Goal: Transaction & Acquisition: Book appointment/travel/reservation

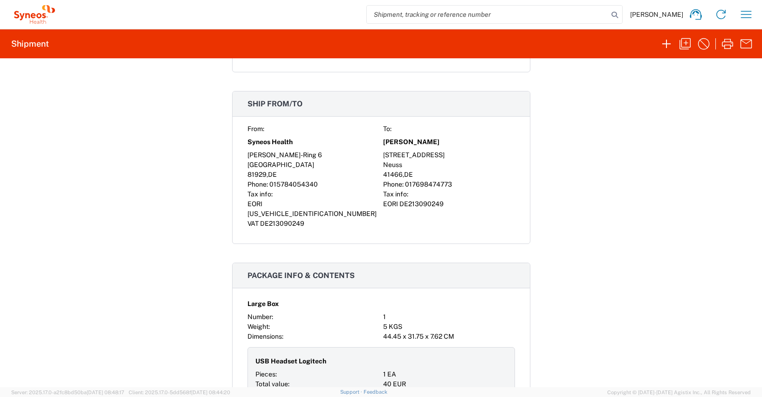
scroll to position [740, 0]
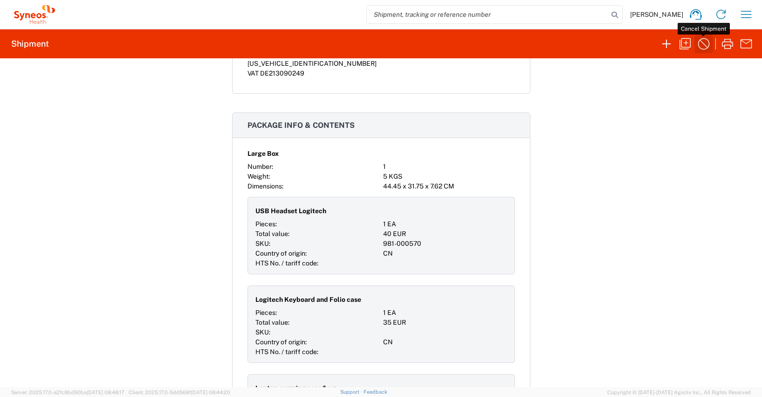
click at [704, 42] on icon "button" at bounding box center [703, 43] width 15 height 15
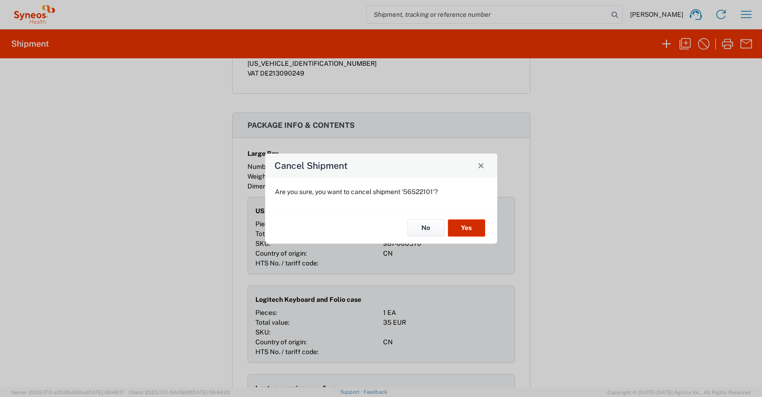
click at [467, 227] on button "Yes" at bounding box center [466, 227] width 37 height 17
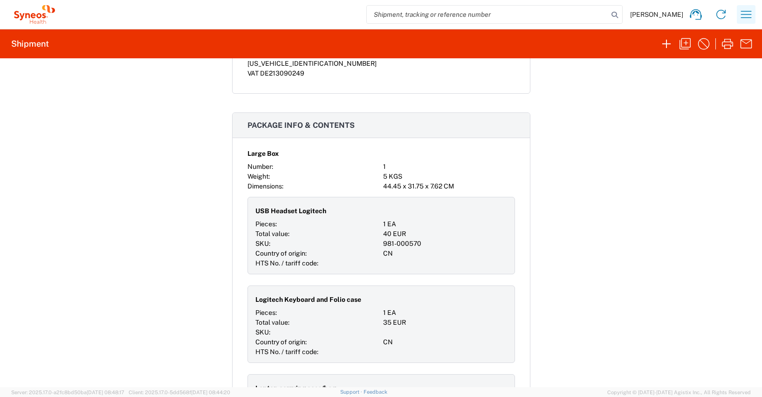
click at [747, 15] on icon "button" at bounding box center [746, 14] width 15 height 15
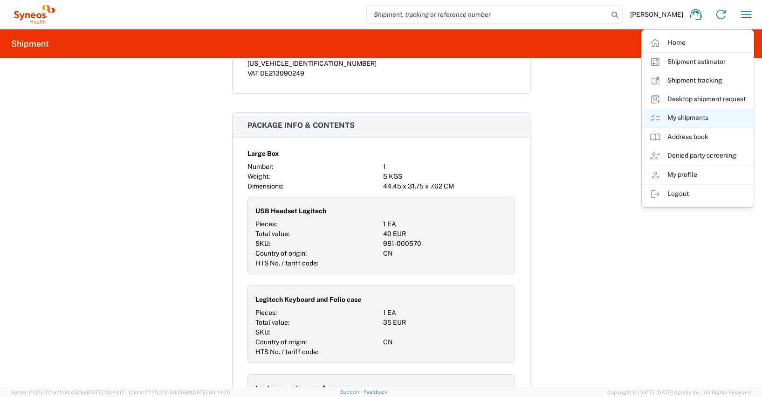
click at [694, 115] on link "My shipments" at bounding box center [697, 118] width 111 height 19
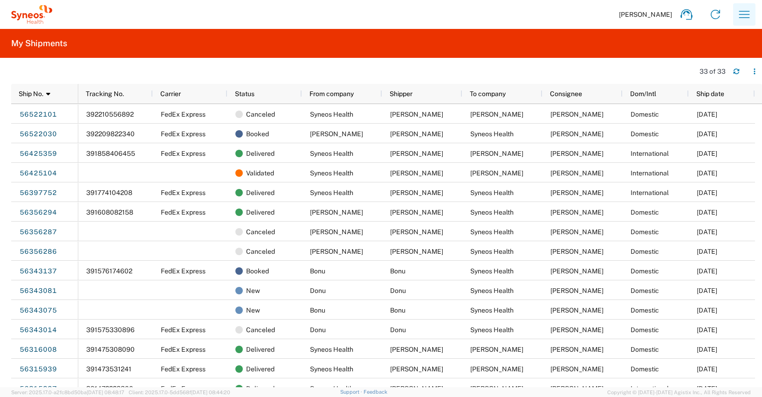
click at [744, 13] on icon "button" at bounding box center [744, 14] width 15 height 15
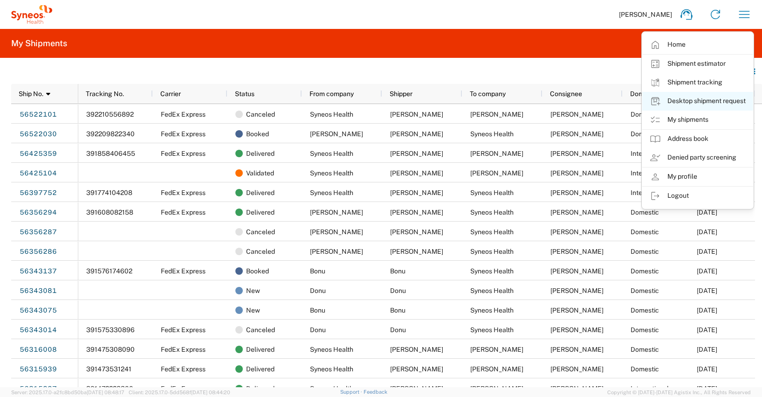
click at [703, 102] on link "Desktop shipment request" at bounding box center [697, 101] width 111 height 19
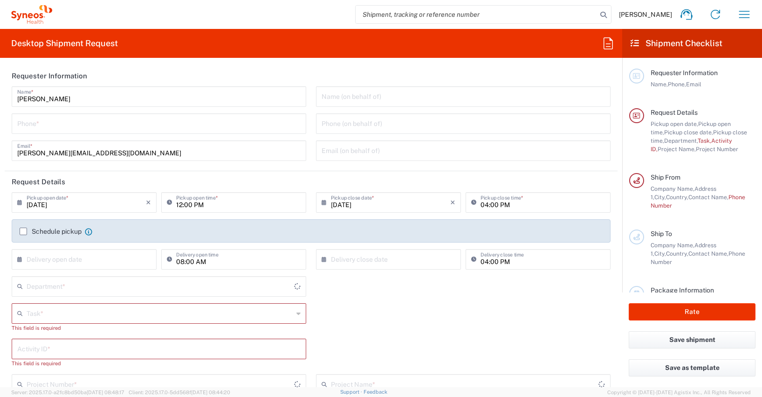
type input "4510"
type input "[GEOGRAPHIC_DATA]"
click at [23, 231] on label "Schedule pickup" at bounding box center [51, 230] width 62 height 7
click at [23, 231] on input "Schedule pickup" at bounding box center [23, 231] width 0 height 0
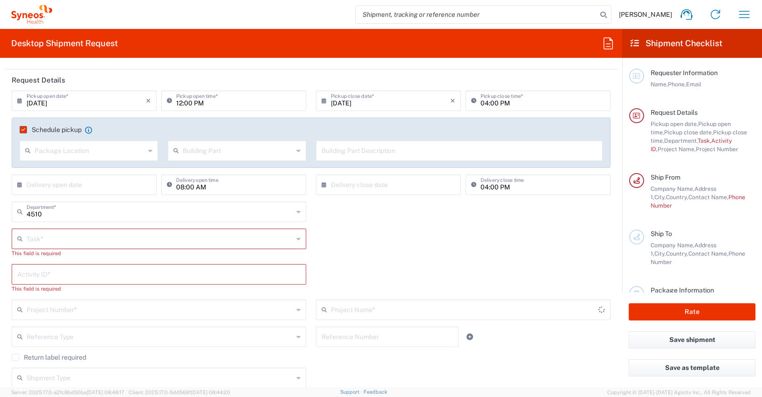
scroll to position [108, 0]
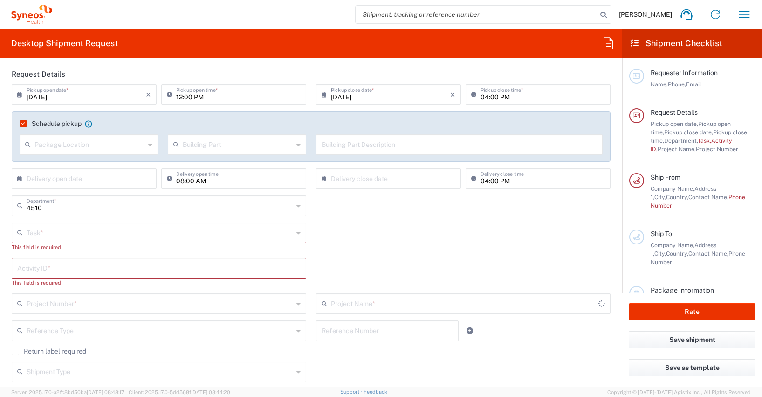
click at [27, 229] on input "text" at bounding box center [160, 232] width 267 height 16
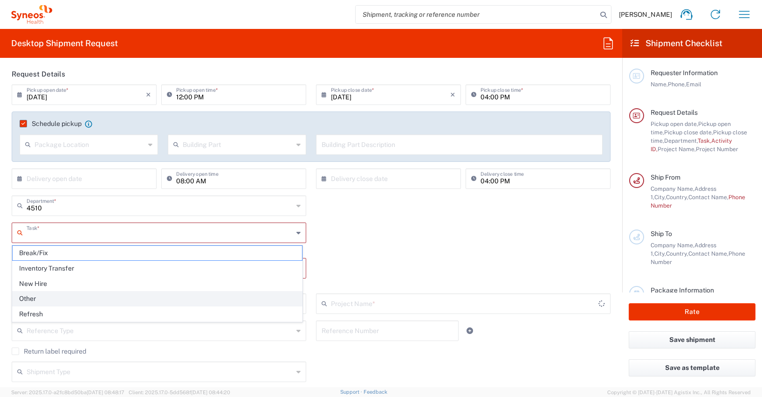
click at [33, 297] on span "Other" at bounding box center [157, 298] width 289 height 14
type input "Other"
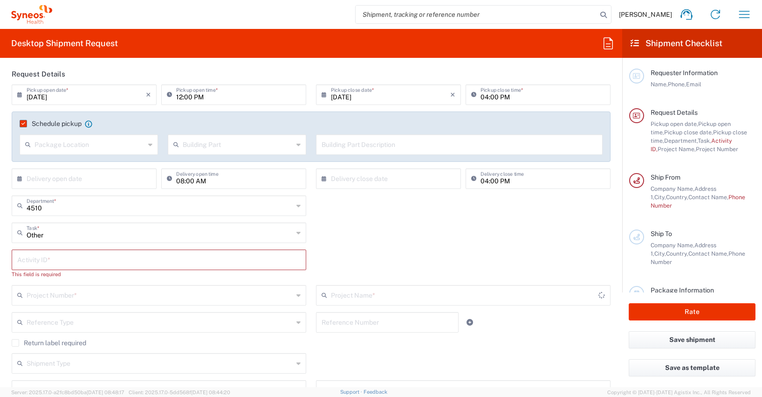
click at [27, 260] on input "text" at bounding box center [158, 259] width 283 height 16
type input "4510"
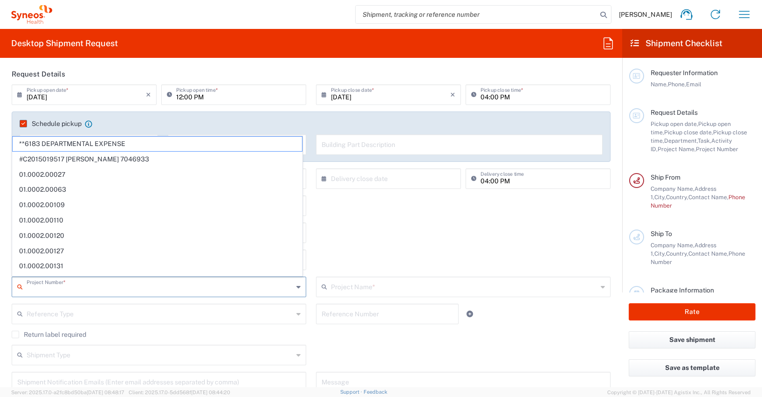
click at [34, 289] on input "text" at bounding box center [160, 286] width 267 height 16
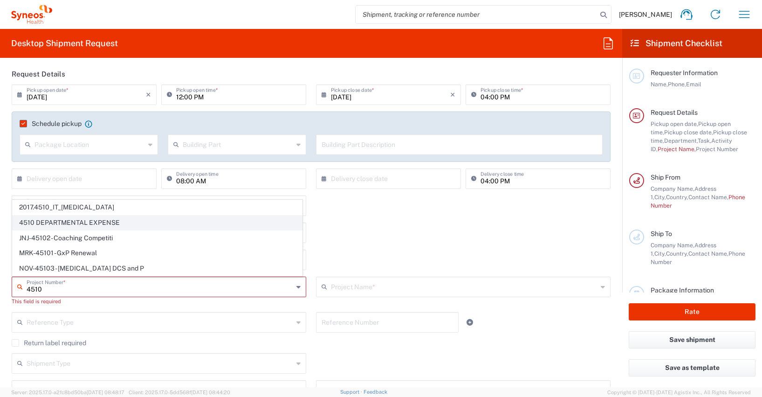
click at [78, 220] on span "4510 DEPARTMENTAL EXPENSE" at bounding box center [157, 222] width 289 height 14
type input "4510 DEPARTMENTAL EXPENSE"
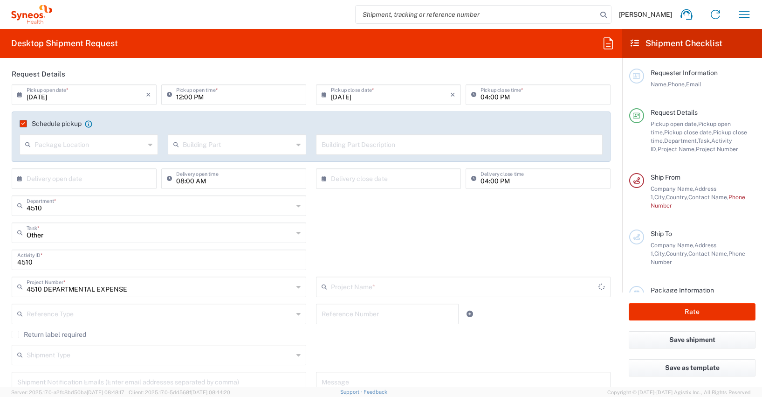
type input "4510 DEPARTMENTAL EXPENSE"
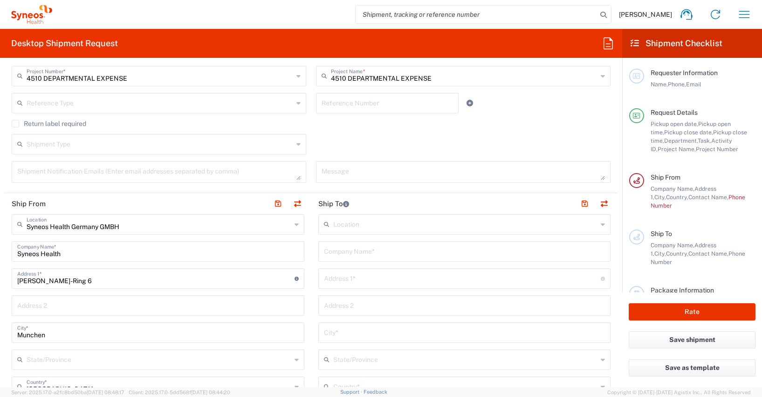
scroll to position [320, 0]
click at [326, 253] on input "text" at bounding box center [464, 248] width 281 height 16
drag, startPoint x: 370, startPoint y: 253, endPoint x: 317, endPoint y: 254, distance: 52.7
click at [318, 254] on div "Sarah Kaesgen Company Name *" at bounding box center [464, 249] width 293 height 21
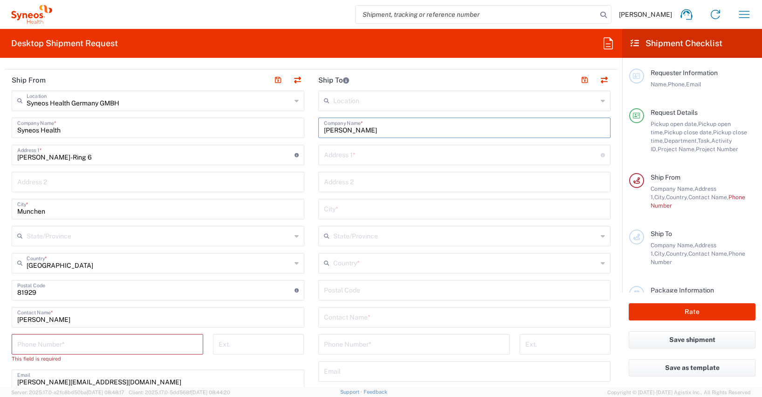
scroll to position [447, 0]
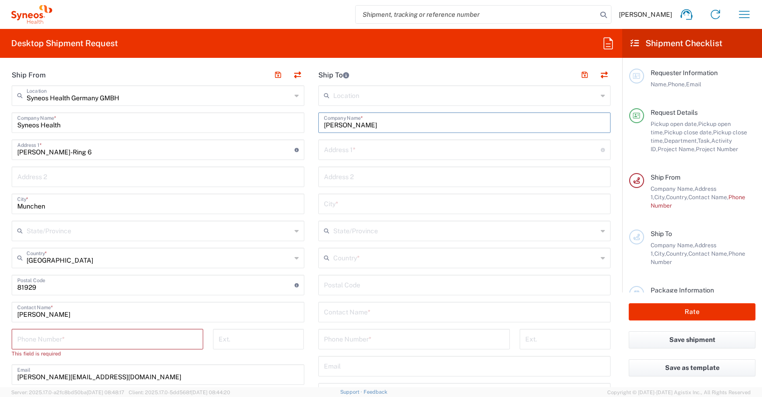
type input "[PERSON_NAME]"
paste input "[PERSON_NAME]"
type input "[PERSON_NAME]"
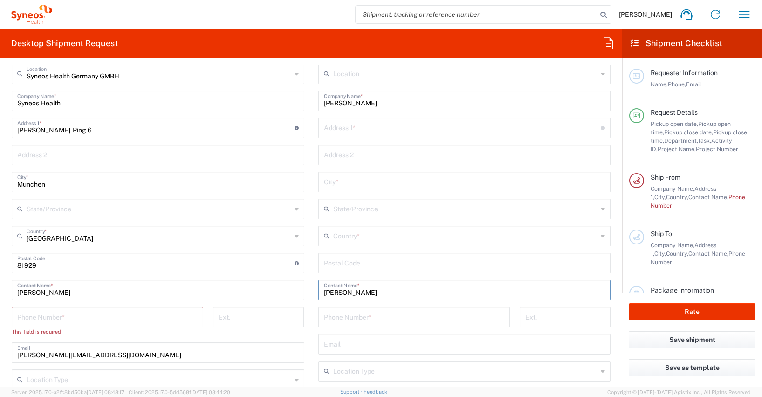
scroll to position [464, 0]
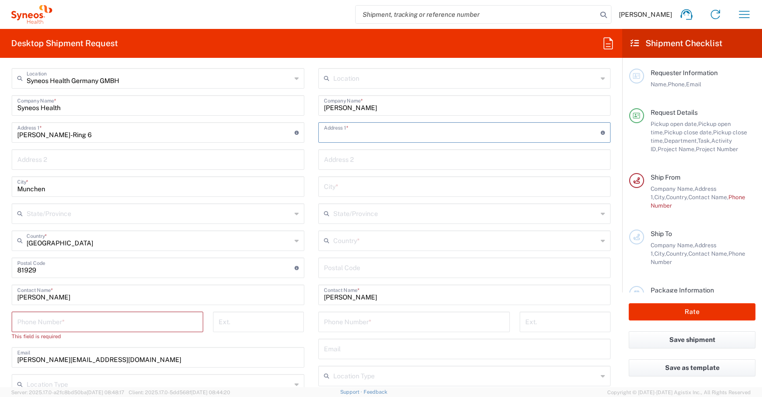
paste input "[PERSON_NAME]"
type input "[PERSON_NAME]"
drag, startPoint x: 374, startPoint y: 135, endPoint x: 302, endPoint y: 134, distance: 71.3
click at [302, 134] on div "Ship From Syneos Health Germany GMBH Location Syneos Health Germany GMBH Addiso…" at bounding box center [311, 273] width 613 height 452
paste input "Amselstrasse. 9"
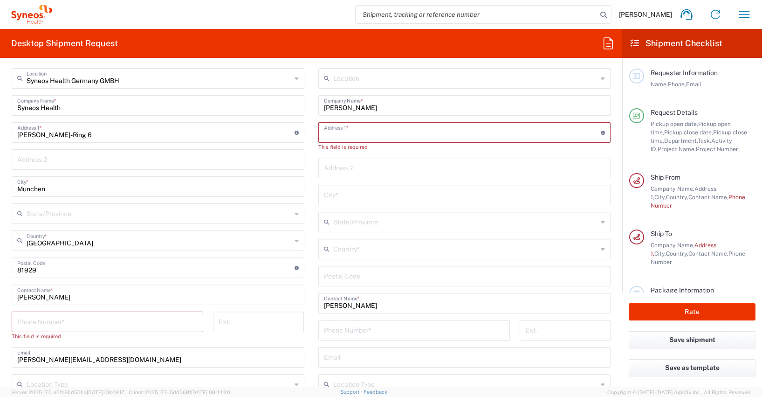
type input "Amselstrasse. 9"
type input "Neuss"
type input "[GEOGRAPHIC_DATA]"
type input "41466"
type input "017698474773"
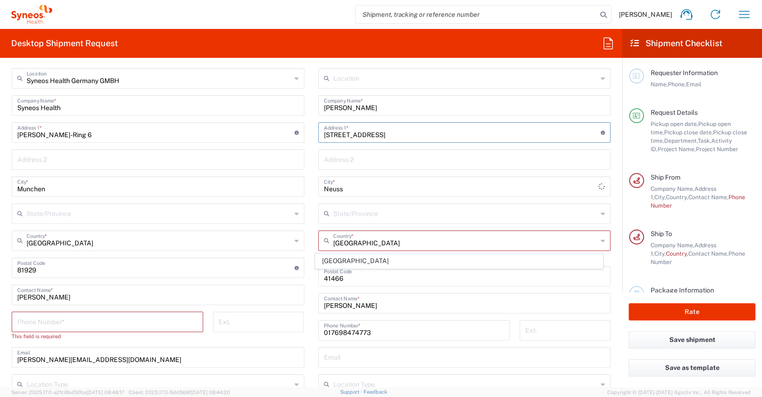
type input "Amselstrasse. 9"
click at [26, 324] on input "tel" at bounding box center [107, 321] width 180 height 16
click at [39, 323] on input "tel" at bounding box center [107, 321] width 180 height 16
type input "01728392657"
type input "[PERSON_NAME][EMAIL_ADDRESS][DOMAIN_NAME]"
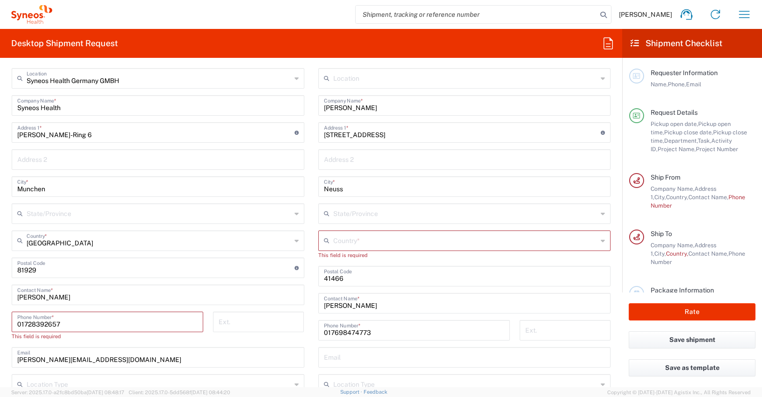
type input "[PERSON_NAME]-Ring 6"
type input "GE"
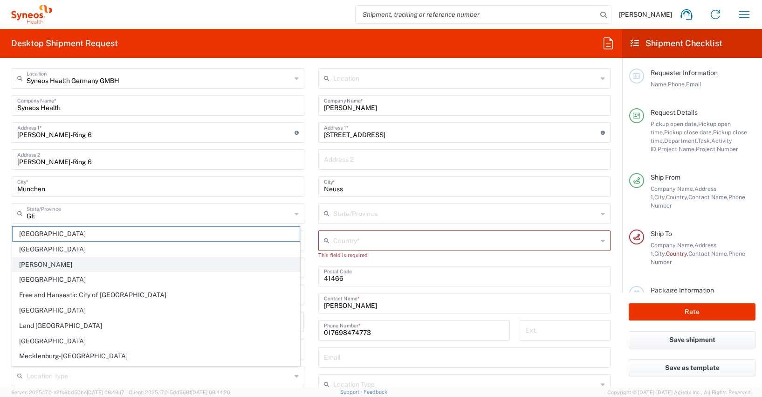
type input "017698474773"
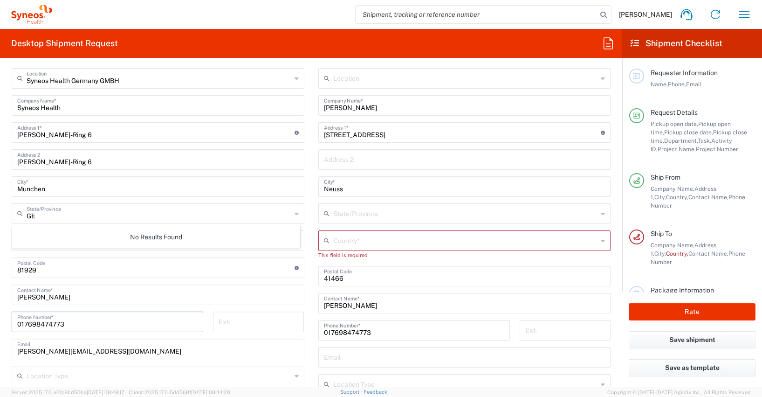
drag, startPoint x: 72, startPoint y: 324, endPoint x: 10, endPoint y: 320, distance: 61.7
click at [10, 320] on div "017698474773 Phone Number *" at bounding box center [107, 324] width 201 height 27
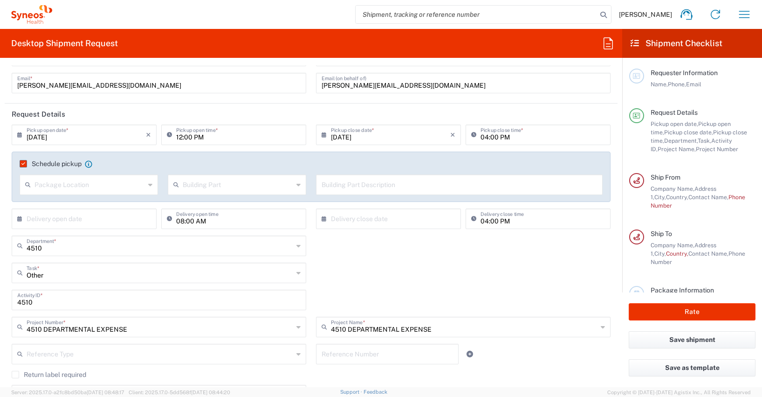
scroll to position [0, 0]
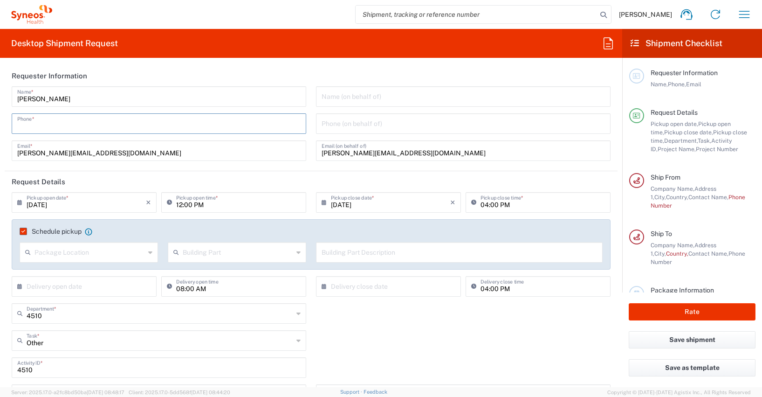
click at [50, 127] on input "tel" at bounding box center [158, 123] width 283 height 16
type input "0"
click at [46, 125] on input "tel" at bounding box center [158, 123] width 283 height 16
type input "0"
click at [39, 127] on input "tel" at bounding box center [158, 123] width 283 height 16
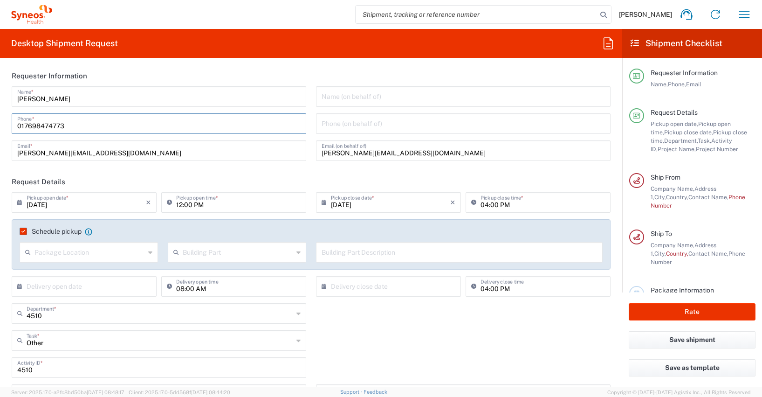
drag, startPoint x: 68, startPoint y: 123, endPoint x: 47, endPoint y: 123, distance: 20.5
click at [47, 123] on input "017698474773" at bounding box center [158, 123] width 283 height 16
click at [69, 126] on input "017698474773" at bounding box center [158, 123] width 283 height 16
drag, startPoint x: 72, startPoint y: 125, endPoint x: 9, endPoint y: 123, distance: 62.5
click at [9, 123] on div "Antoine Kouwonou Name * 017698474773 Phone * antoine.kouwonou@syneoshealth.com …" at bounding box center [159, 126] width 304 height 81
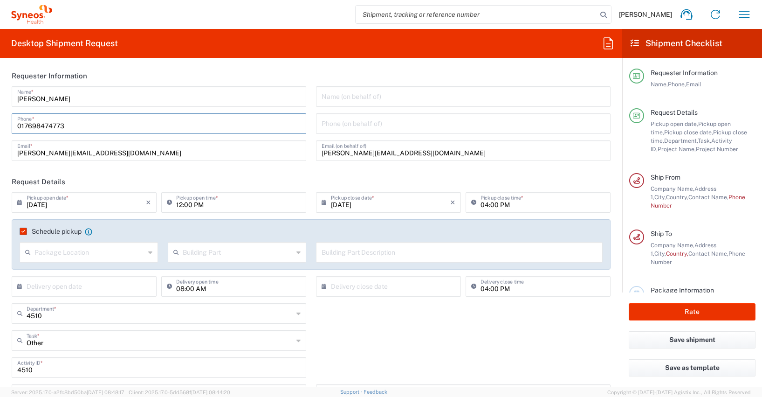
paste input "+491728392657"
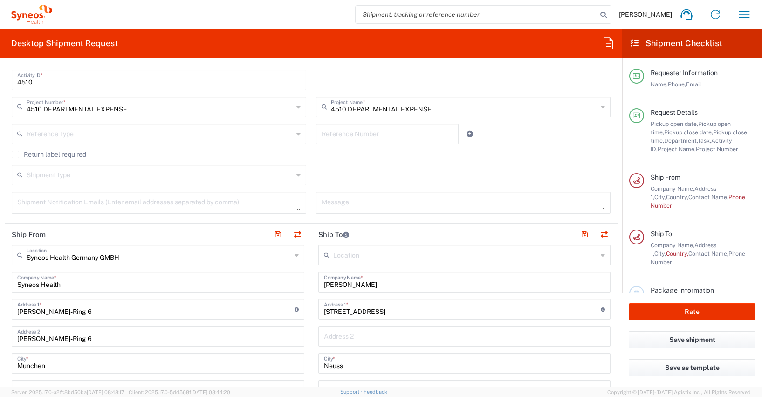
scroll to position [452, 0]
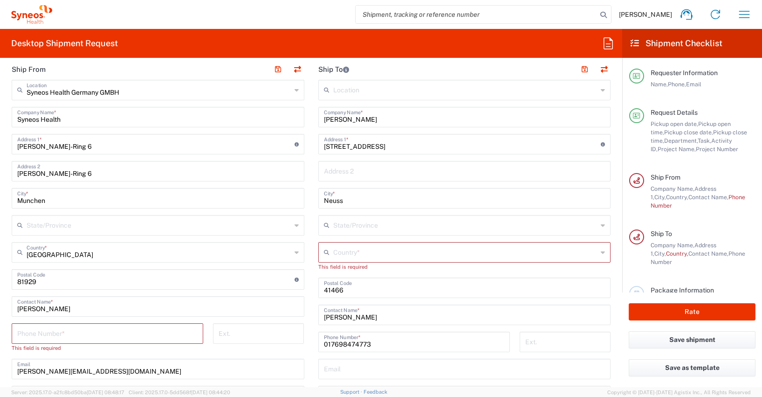
type input "+491728392657"
paste input "+491728392657"
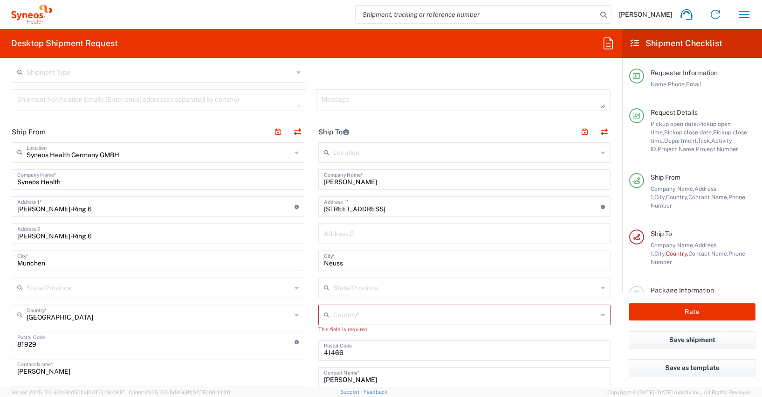
scroll to position [400, 0]
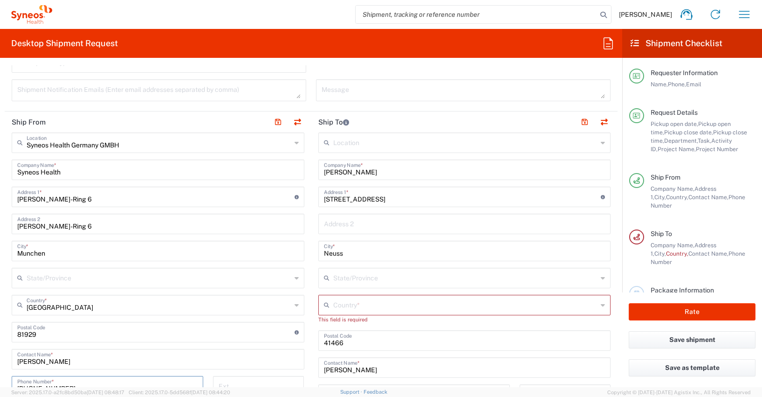
type input "+491728392657"
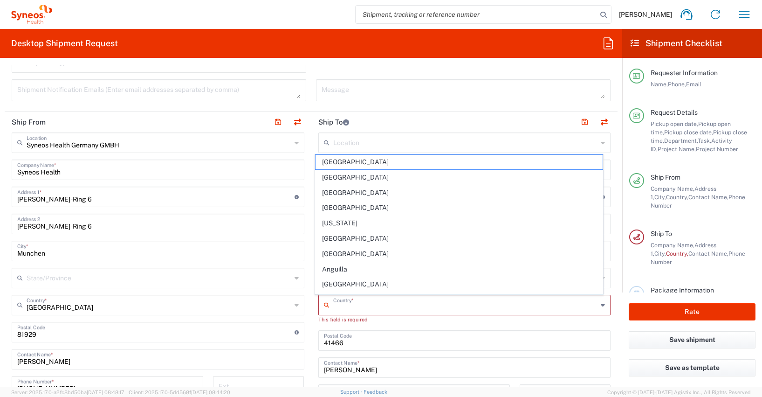
click at [333, 304] on input "text" at bounding box center [465, 304] width 265 height 16
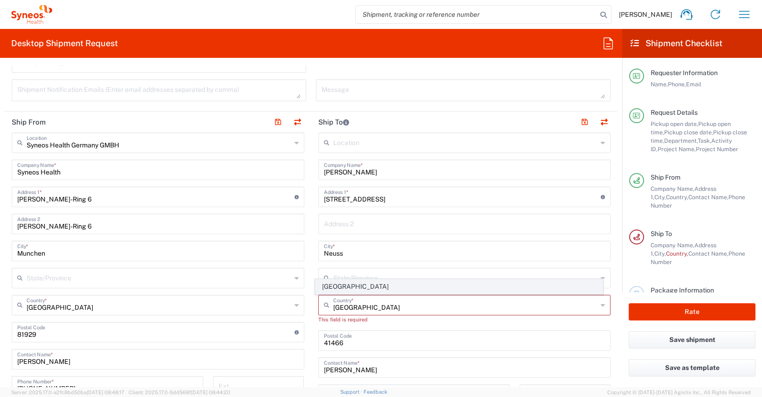
click at [331, 286] on span "[GEOGRAPHIC_DATA]" at bounding box center [458, 286] width 287 height 14
type input "[GEOGRAPHIC_DATA]"
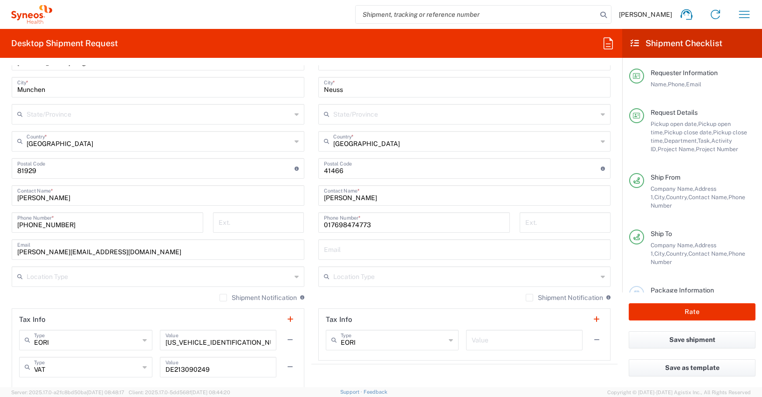
scroll to position [658, 0]
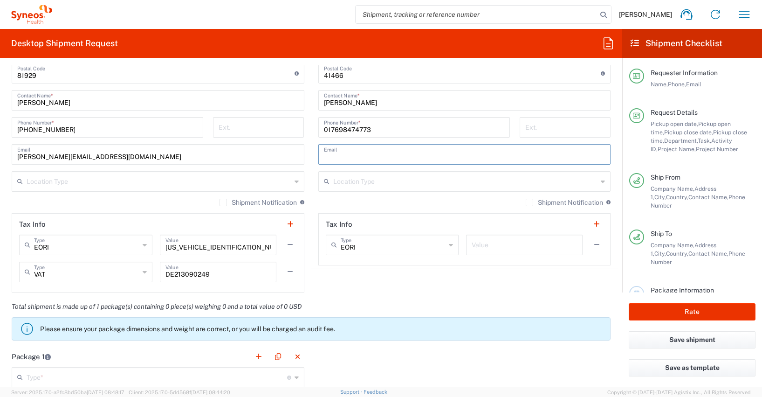
paste input "sarah.kaesgen@syneoshealth.com"
type input "sarah.kaesgen@syneoshealth.com"
click at [3, 251] on form "Requester Information Antoine Kouwonou Name * +491728392657 Phone * antoine.kou…" at bounding box center [311, 226] width 622 height 322
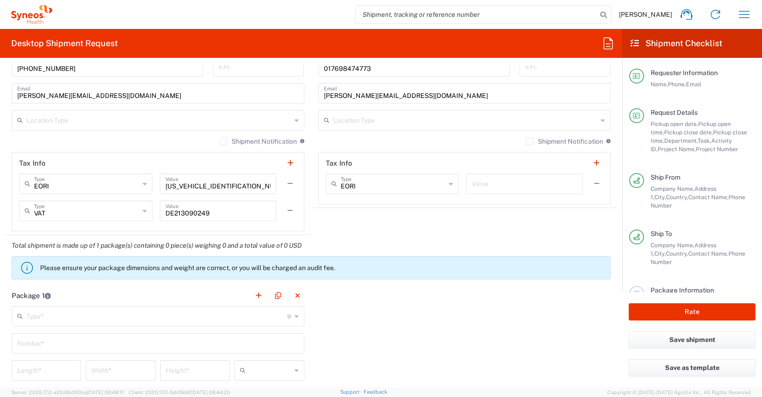
scroll to position [815, 0]
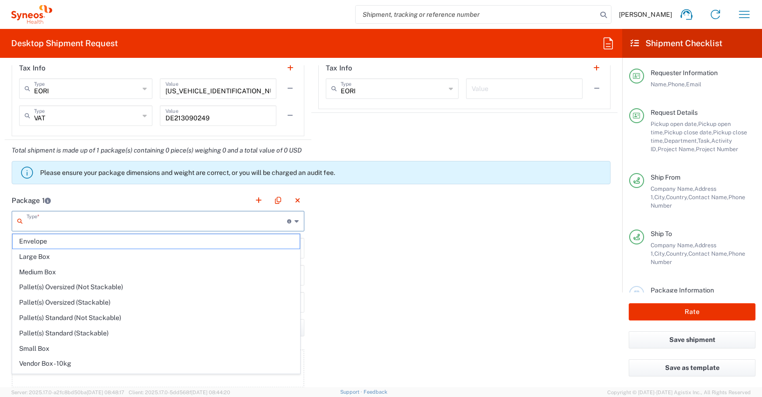
click at [31, 220] on input "text" at bounding box center [157, 220] width 260 height 16
click at [43, 271] on span "Medium Box" at bounding box center [156, 272] width 287 height 14
type input "Medium Box"
type input "13"
type input "11.5"
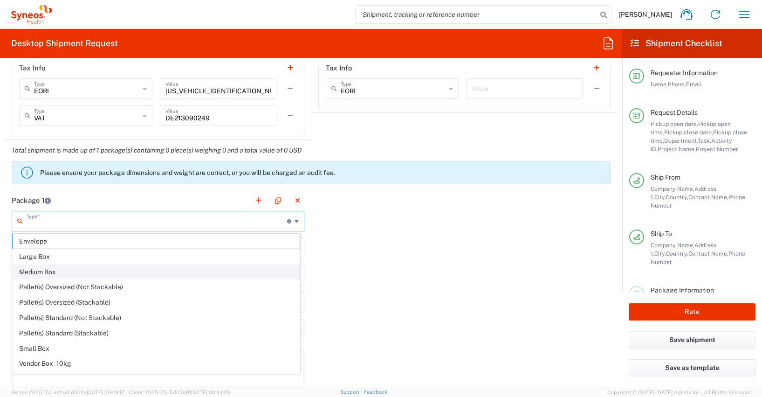
type input "2.5"
type input "in"
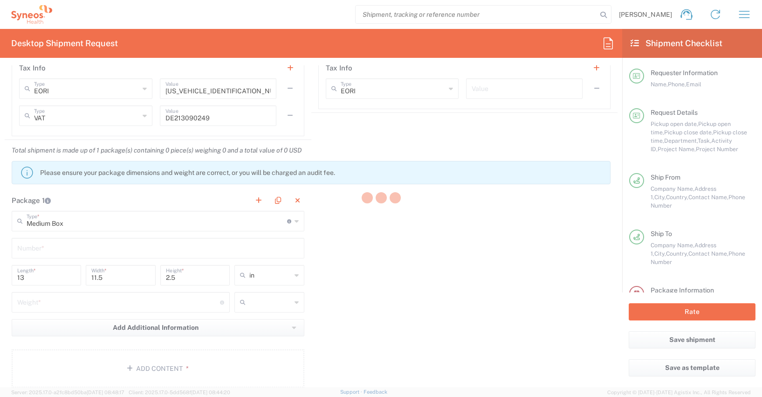
click at [27, 251] on div at bounding box center [381, 198] width 762 height 397
click at [292, 275] on div at bounding box center [381, 198] width 762 height 397
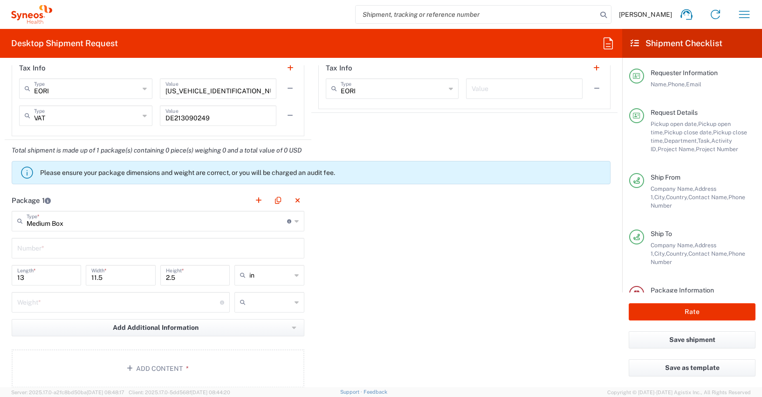
click at [295, 275] on icon at bounding box center [297, 274] width 4 height 15
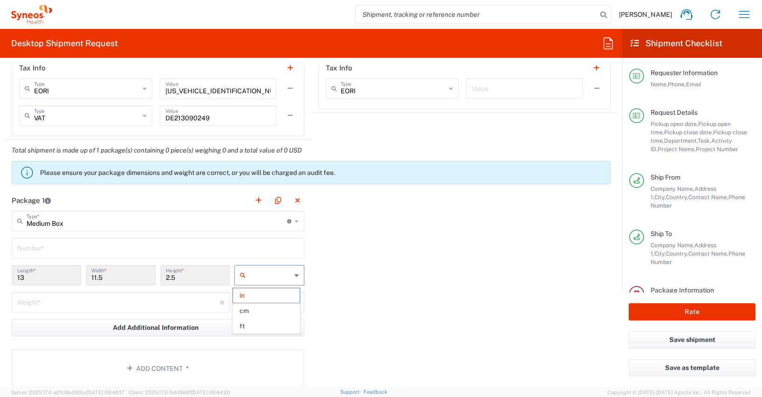
drag, startPoint x: 245, startPoint y: 308, endPoint x: 186, endPoint y: 288, distance: 62.0
click at [245, 309] on span "cm" at bounding box center [266, 310] width 67 height 14
type input "33.02"
type input "29.21"
type input "6.35"
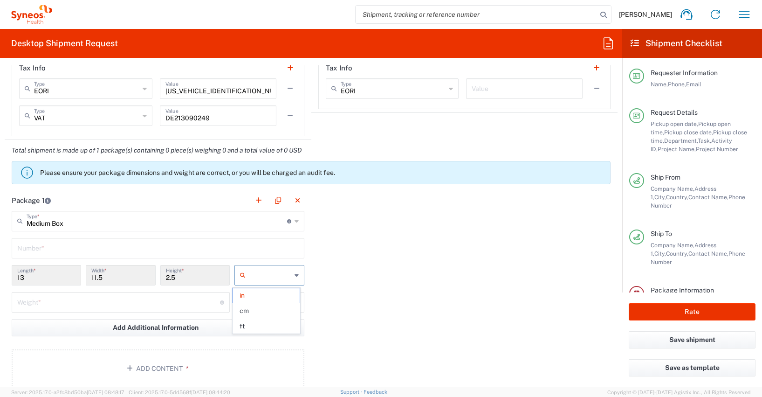
type input "cm"
click at [34, 250] on input "text" at bounding box center [157, 247] width 281 height 16
type input "1"
click at [46, 303] on input "number" at bounding box center [118, 301] width 203 height 16
type input "2.5"
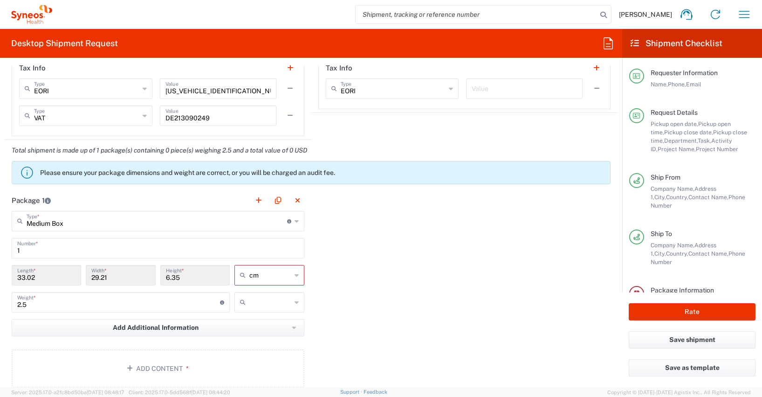
click at [295, 302] on icon at bounding box center [297, 302] width 4 height 15
click at [248, 322] on span "kgs" at bounding box center [266, 322] width 67 height 14
type input "kgs"
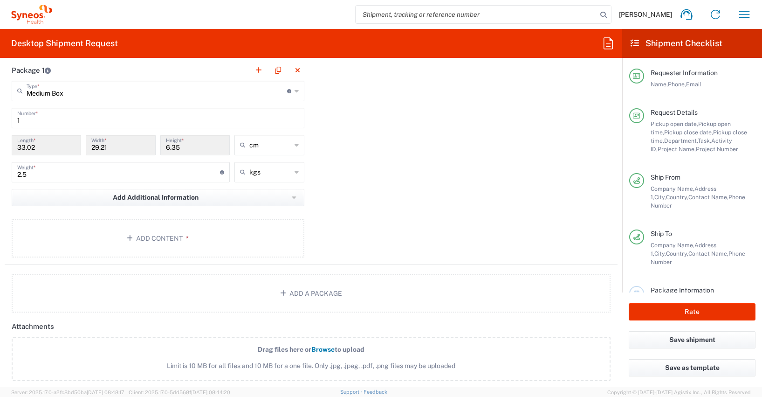
scroll to position [1051, 0]
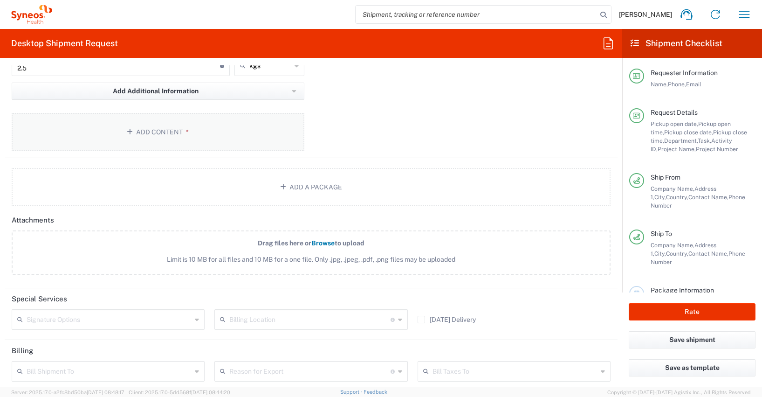
click at [140, 129] on button "Add Content *" at bounding box center [158, 132] width 293 height 38
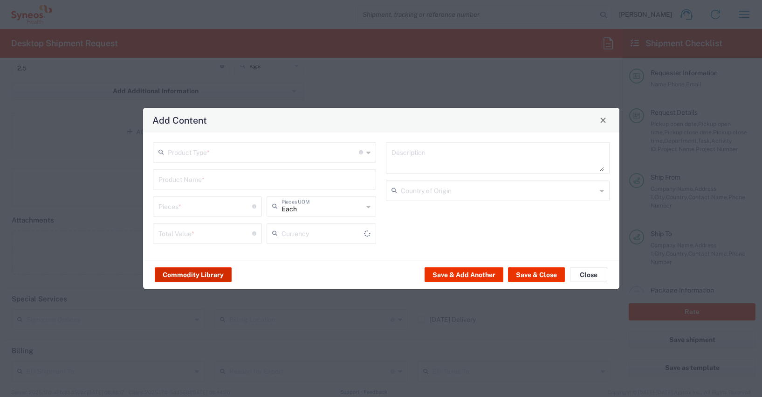
click at [203, 276] on button "Commodity Library" at bounding box center [193, 274] width 77 height 15
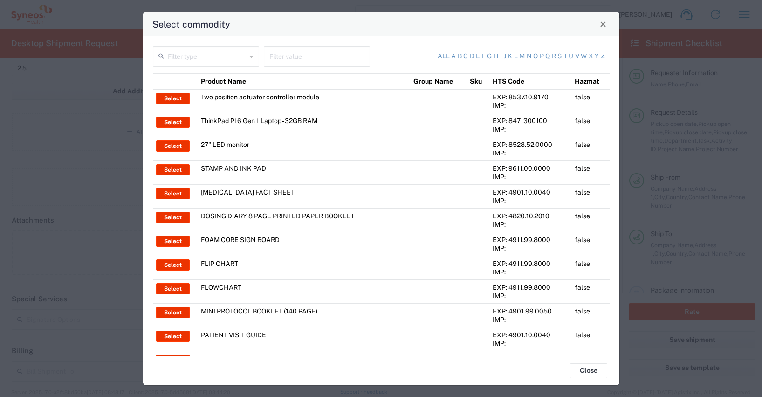
click at [285, 59] on input "text" at bounding box center [316, 56] width 95 height 16
type input "thinkpad"
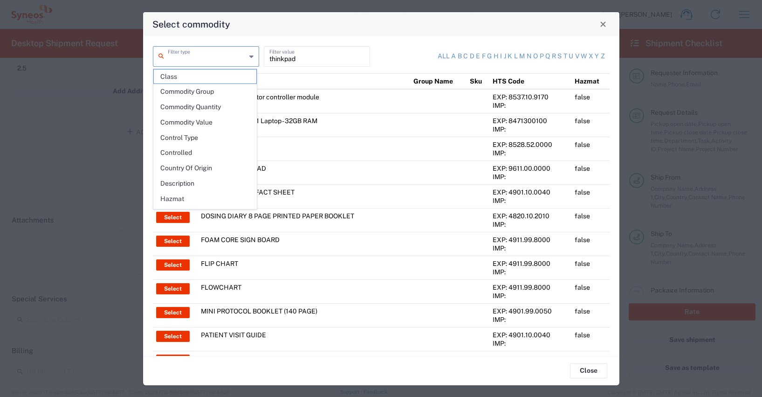
click at [172, 57] on input "text" at bounding box center [207, 56] width 78 height 16
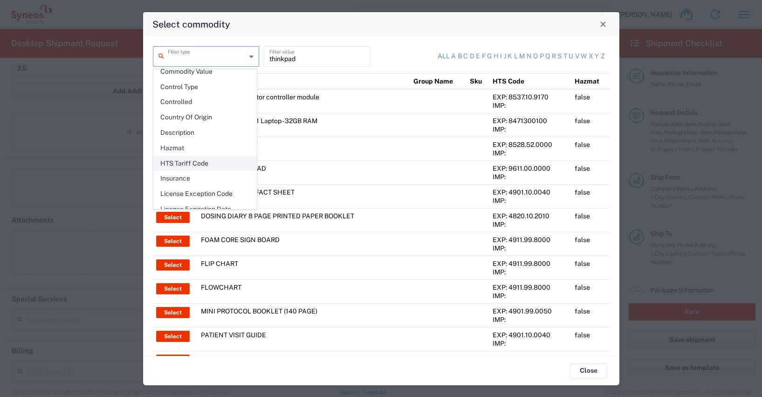
scroll to position [135, 0]
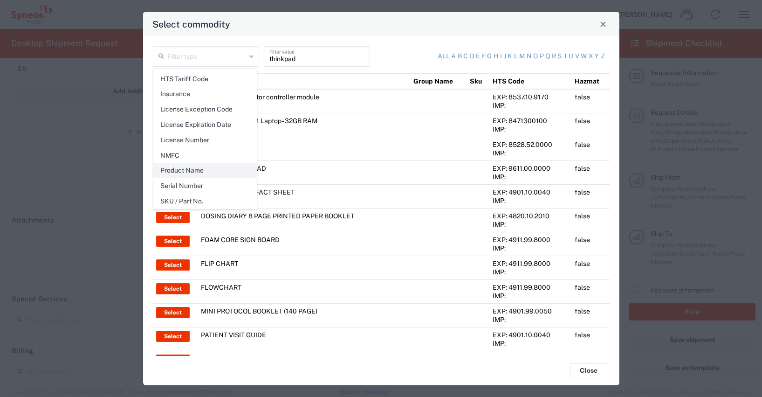
click at [178, 167] on span "Product Name" at bounding box center [205, 170] width 103 height 14
type input "Product Name"
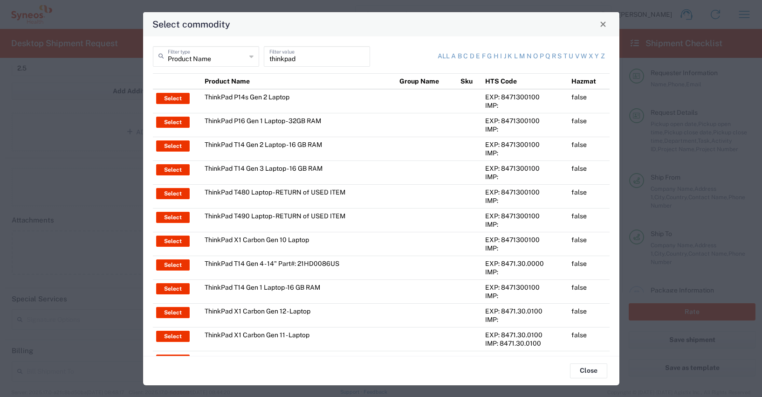
type input "US Dollar"
click at [174, 145] on button "Select" at bounding box center [173, 145] width 34 height 11
type input "ThinkPad T14 Gen 2 Laptop - 16 GB RAM"
type input "1"
type textarea "Intel Core i7-1156G7 vProÂ® Processor - 14"- 16 GB RAM - 512 GB SSD"
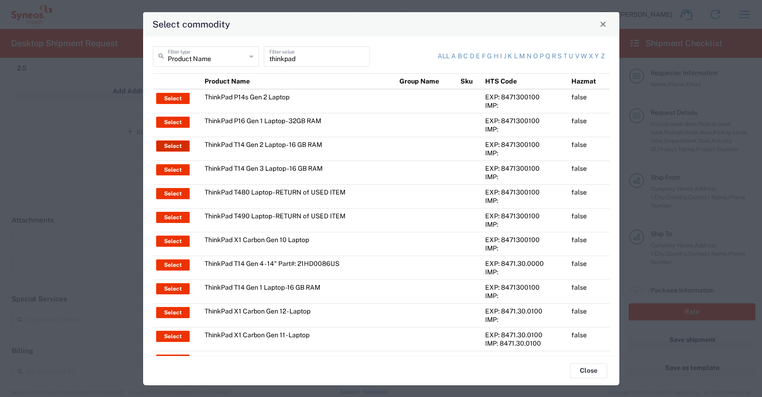
type input "[GEOGRAPHIC_DATA]"
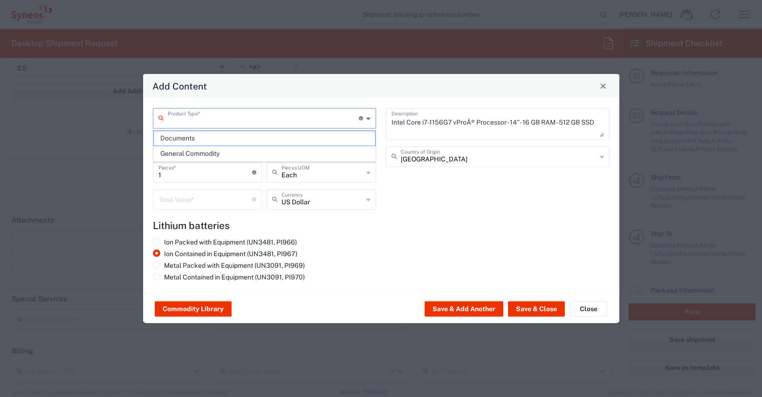
click at [272, 119] on input "text" at bounding box center [264, 117] width 192 height 16
click at [205, 153] on span "General Commodity" at bounding box center [265, 153] width 222 height 14
type input "General Commodity"
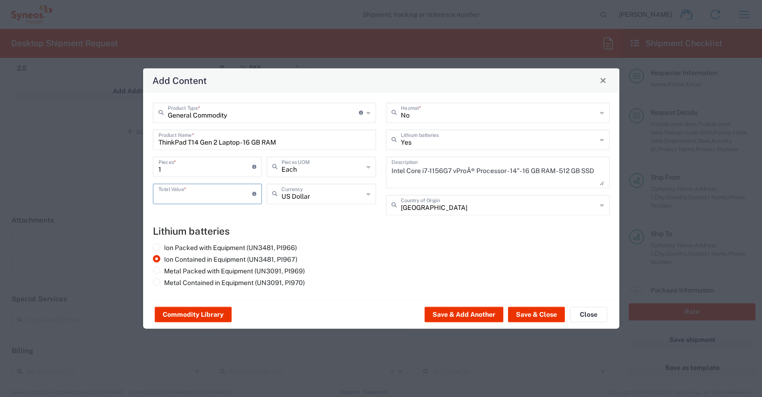
click at [163, 194] on input "number" at bounding box center [205, 193] width 94 height 16
type input "600"
click at [368, 194] on icon at bounding box center [368, 193] width 4 height 15
click at [298, 214] on span "Euro" at bounding box center [321, 213] width 108 height 14
type input "Euro"
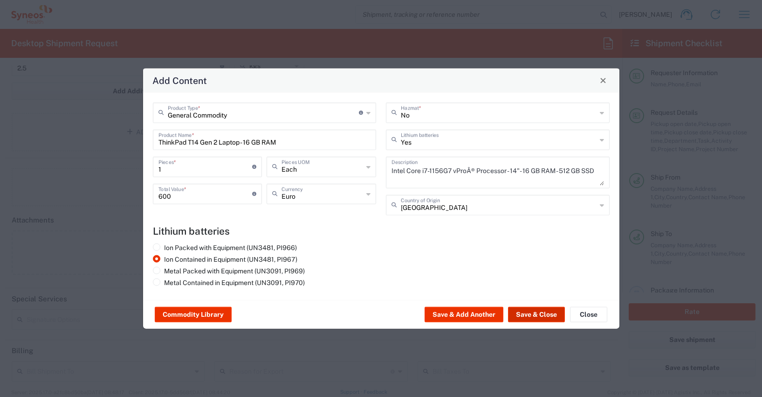
click at [533, 313] on button "Save & Close" at bounding box center [536, 314] width 57 height 15
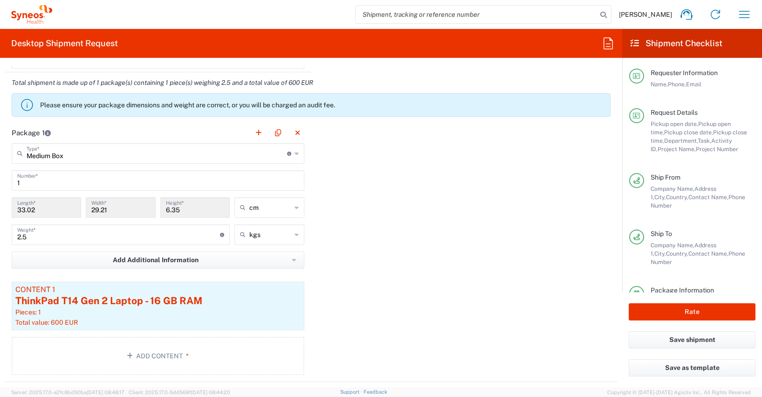
scroll to position [964, 0]
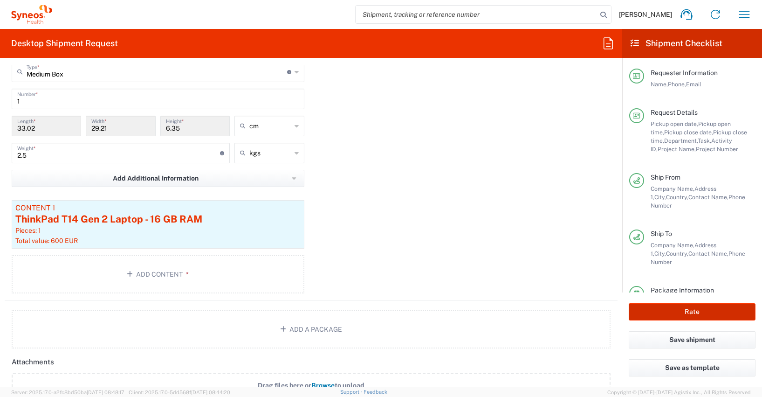
click at [688, 308] on button "Rate" at bounding box center [692, 311] width 127 height 17
type input "4510 DEPARTMENTAL EXPENSE"
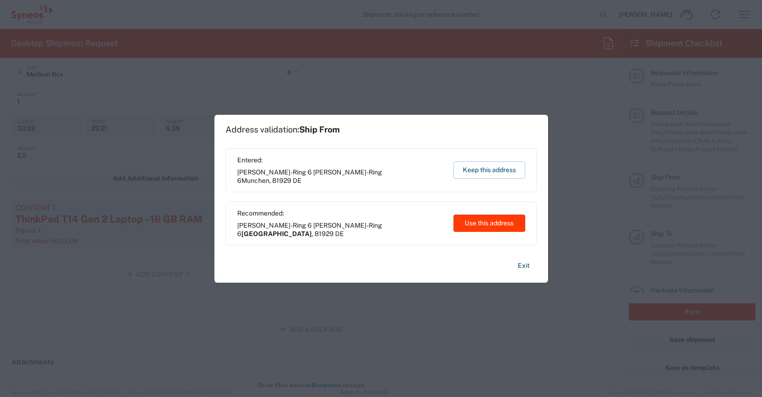
click at [471, 223] on button "Use this address" at bounding box center [489, 222] width 72 height 17
type input "[GEOGRAPHIC_DATA]"
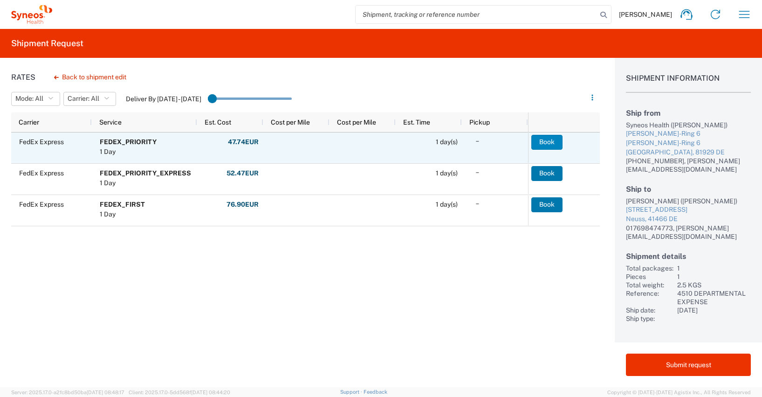
click at [553, 141] on button "Book" at bounding box center [546, 142] width 31 height 15
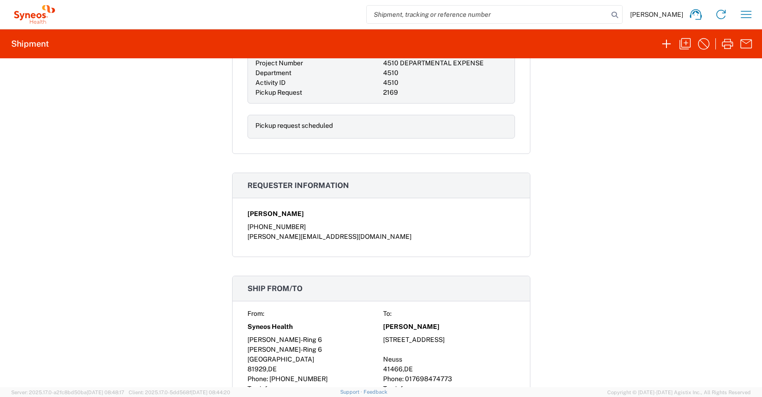
scroll to position [414, 0]
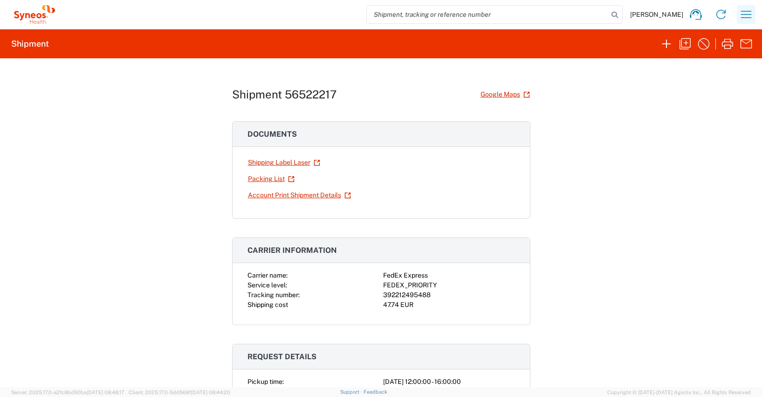
click at [745, 16] on icon "button" at bounding box center [746, 14] width 15 height 15
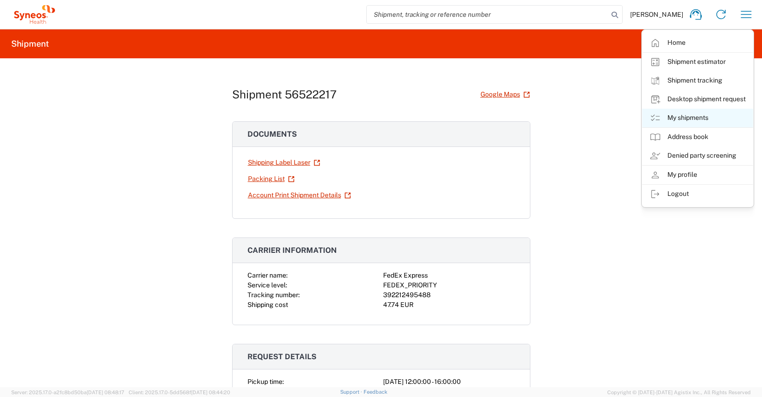
click at [686, 116] on link "My shipments" at bounding box center [697, 118] width 111 height 19
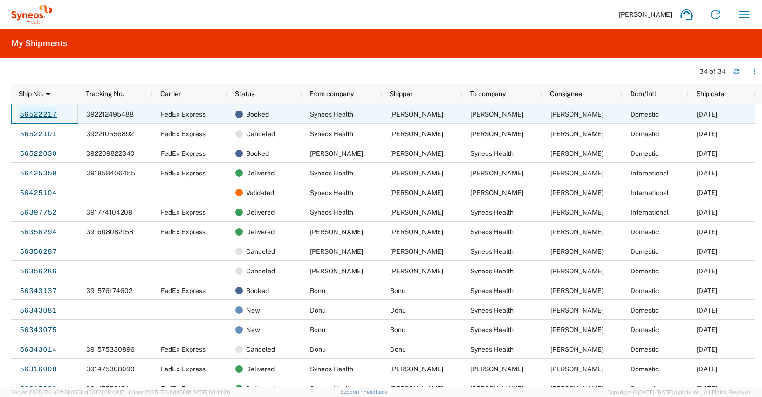
click at [34, 115] on link "56522217" at bounding box center [38, 114] width 38 height 15
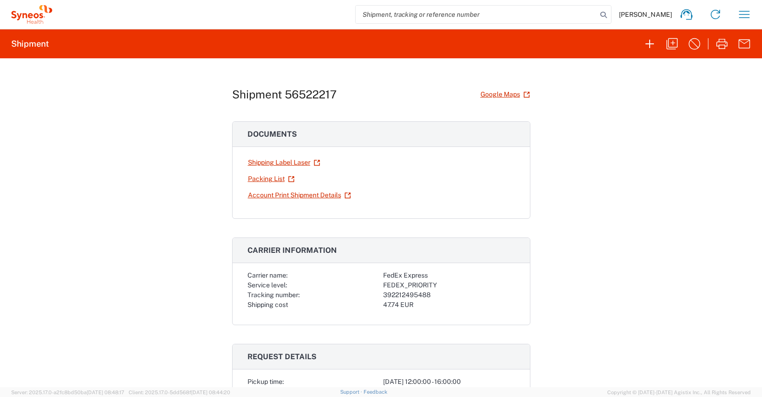
click at [415, 294] on div "392212495488" at bounding box center [449, 295] width 132 height 10
copy div "392212495488"
click at [745, 12] on icon "button" at bounding box center [744, 14] width 15 height 15
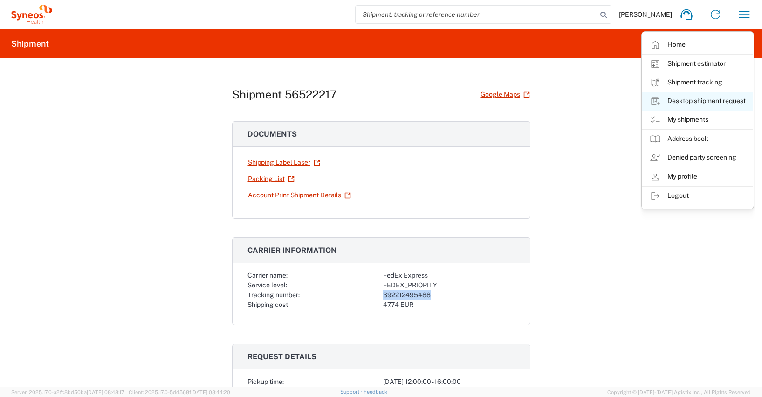
click at [708, 98] on link "Desktop shipment request" at bounding box center [697, 101] width 111 height 19
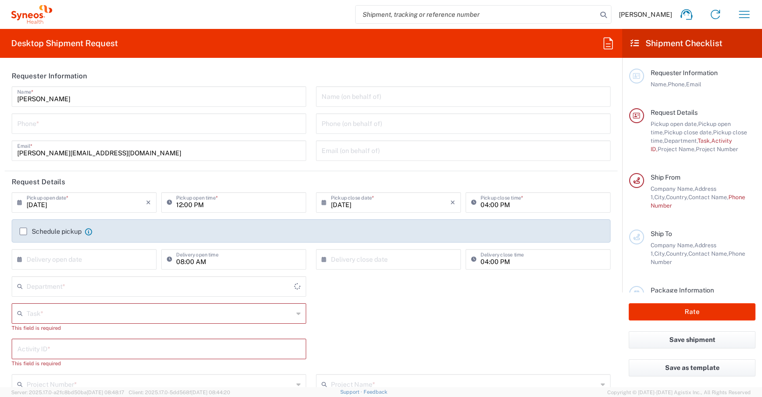
type input "Syneos Health Germany GMBH"
type input "4510"
type input "[GEOGRAPHIC_DATA]"
click at [43, 124] on input "tel" at bounding box center [158, 123] width 283 height 16
type input "01728392657"
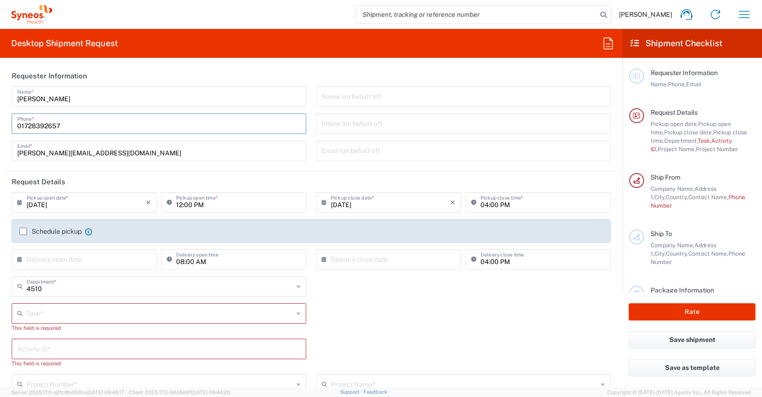
type input "[PERSON_NAME][EMAIL_ADDRESS][DOMAIN_NAME]"
type input "Other"
type input "4510"
type input "4510 DEPARTMENTAL EXPENSE"
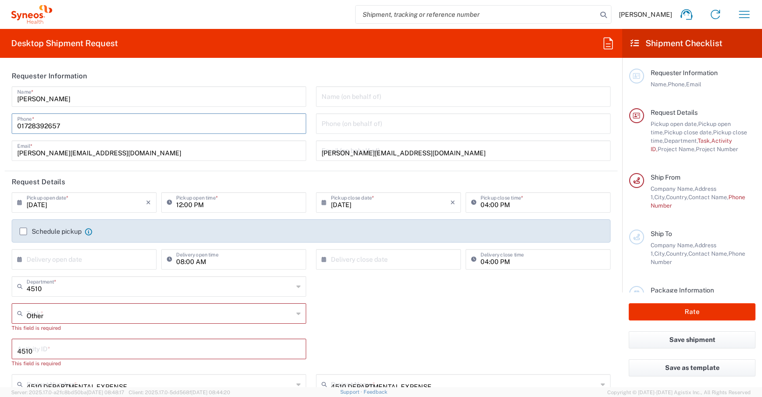
type input "015784054340"
type input "[PERSON_NAME]"
type input "Amselstrasse. 9"
type input "Neuss"
type input "[GEOGRAPHIC_DATA]"
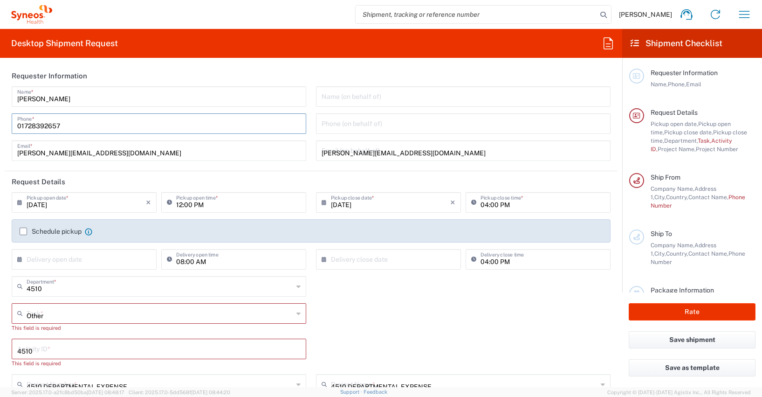
type input "41466"
type input "[PERSON_NAME]"
type input "017698474773"
type input "sarah.kaesgen@syneoshealth.com"
type input "DE213090249"
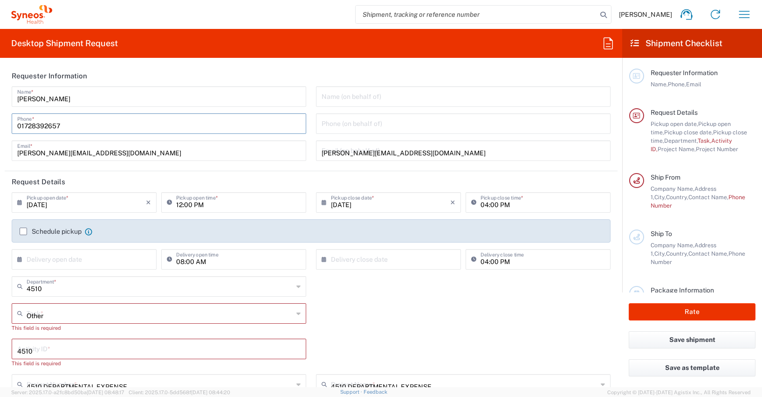
type input "Large Box"
type input "1"
type input "44.45"
type input "31.75"
type input "7.62"
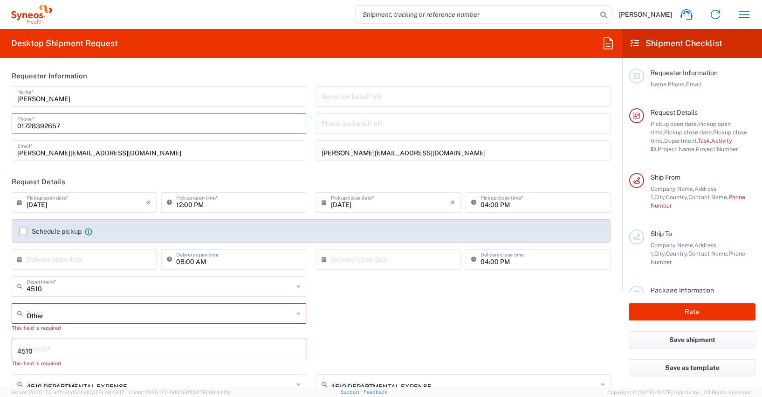
type input "cm"
type input "5"
type input "[PERSON_NAME]"
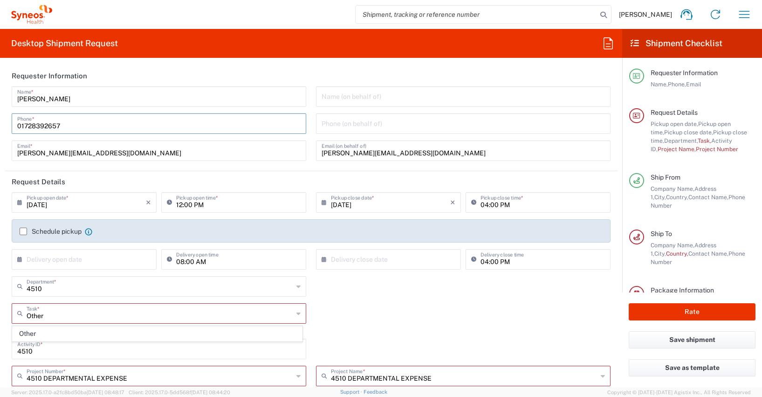
click at [23, 229] on label "Schedule pickup" at bounding box center [51, 230] width 62 height 7
click at [23, 231] on input "Schedule pickup" at bounding box center [23, 231] width 0 height 0
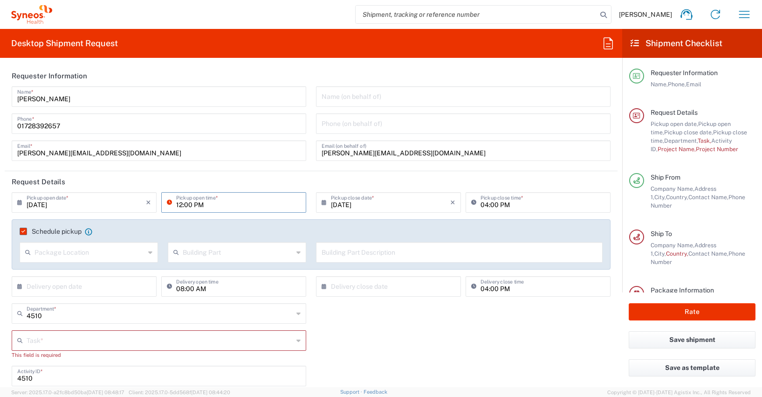
click at [185, 204] on input "12:00 PM" at bounding box center [238, 201] width 124 height 16
type input "12:30 PM"
click at [352, 333] on div "Task * Other This field is required" at bounding box center [311, 347] width 609 height 35
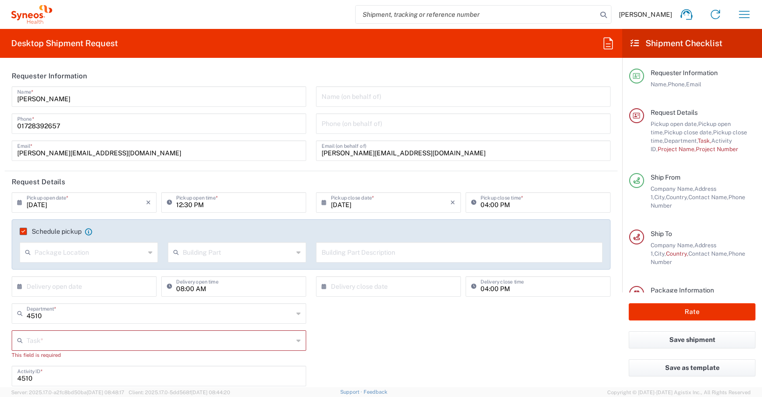
click at [53, 340] on input "text" at bounding box center [160, 339] width 267 height 16
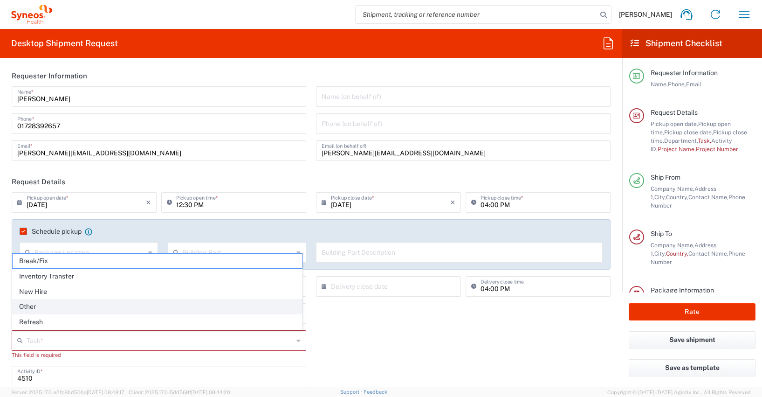
click at [28, 305] on span "Other" at bounding box center [157, 306] width 289 height 14
type input "Other"
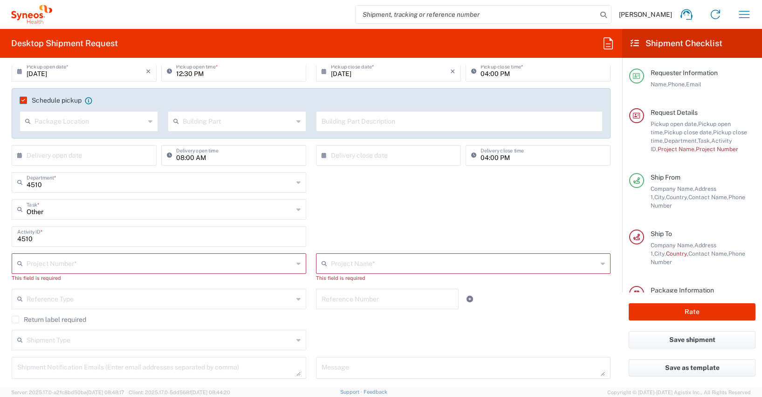
scroll to position [137, 0]
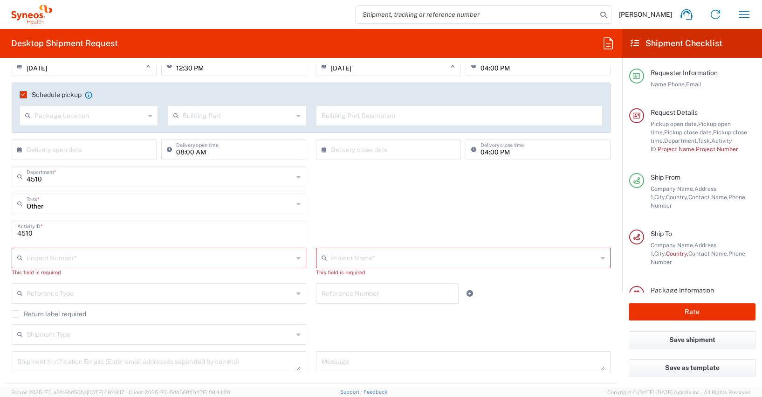
click at [27, 253] on input "text" at bounding box center [160, 257] width 267 height 16
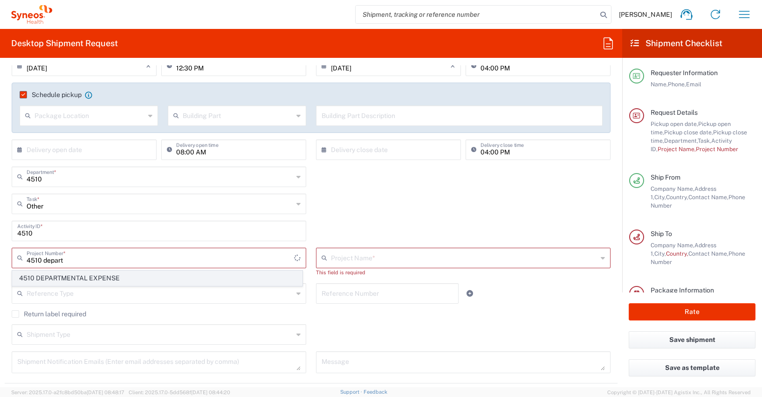
click at [44, 275] on span "4510 DEPARTMENTAL EXPENSE" at bounding box center [157, 278] width 289 height 14
type input "4510 DEPARTMENTAL EXPENSE"
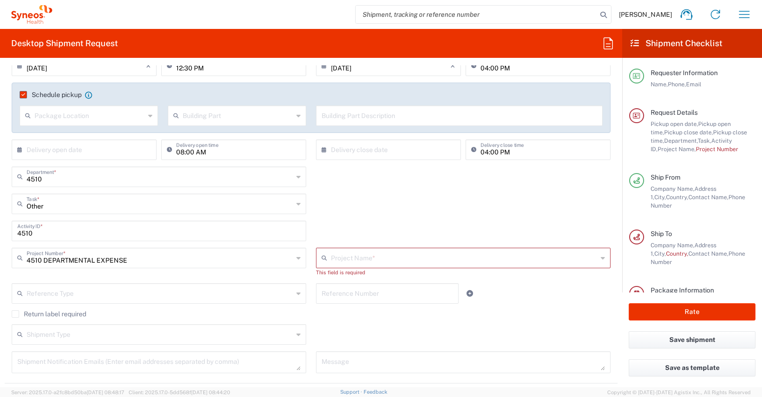
type input "4510 DEPARTMENTAL EXPENSE"
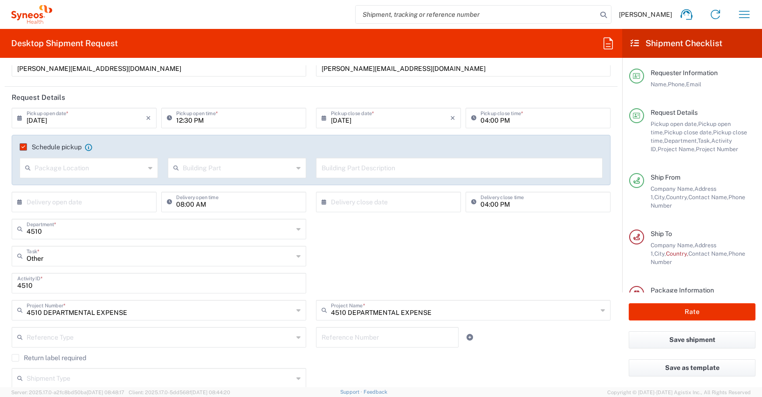
scroll to position [394, 0]
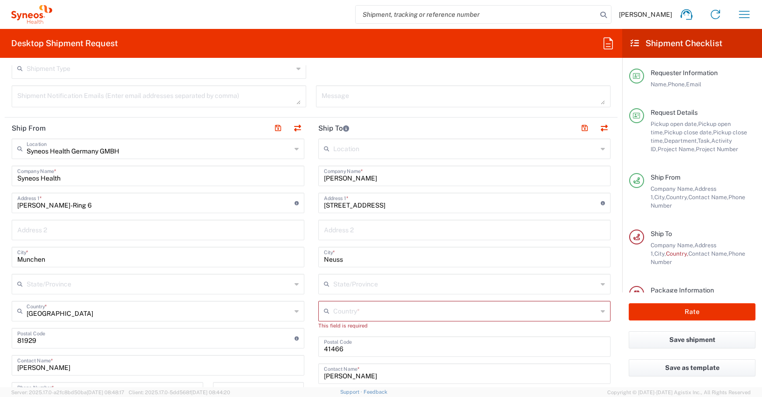
click at [380, 177] on input "[PERSON_NAME]" at bounding box center [464, 175] width 281 height 16
type input "S"
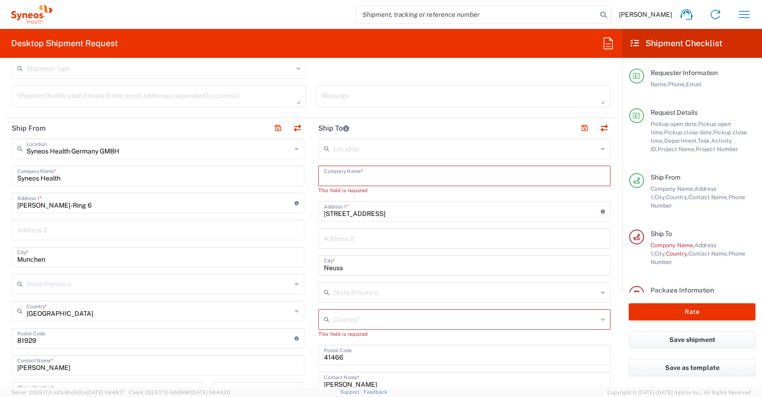
paste input "[PERSON_NAME]"
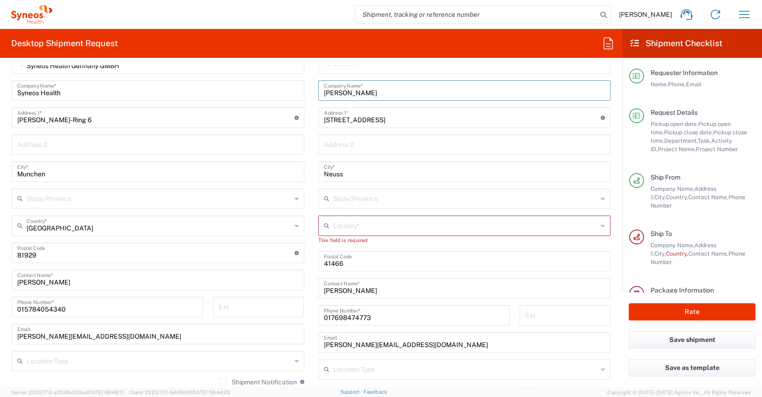
scroll to position [482, 0]
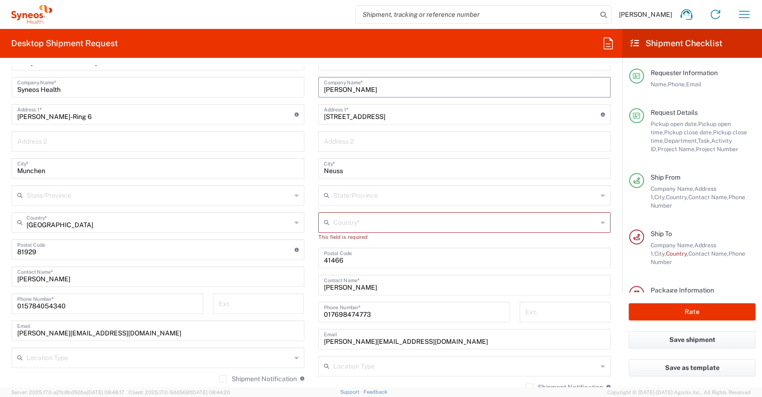
type input "[PERSON_NAME]"
click at [374, 289] on input "[PERSON_NAME]" at bounding box center [464, 284] width 281 height 16
type input "S"
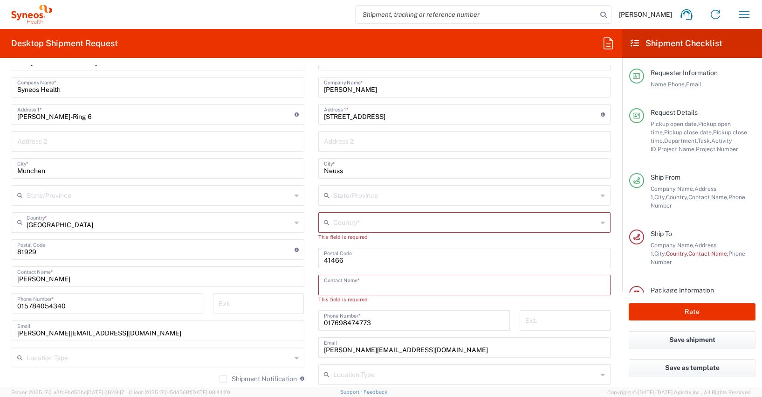
paste input "[PERSON_NAME]"
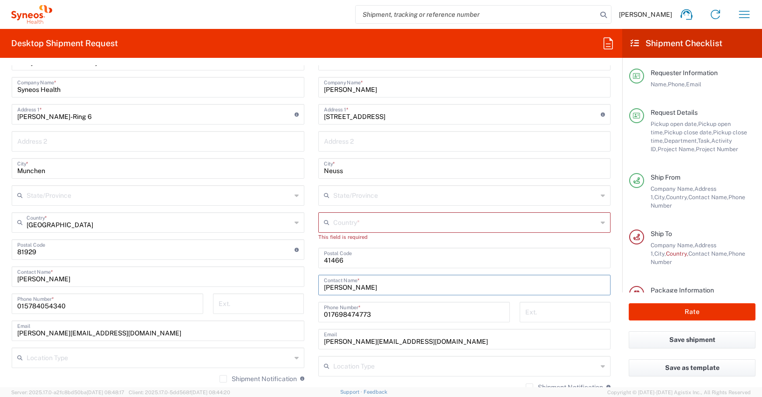
type input "[PERSON_NAME]"
click at [333, 224] on input "text" at bounding box center [465, 221] width 265 height 16
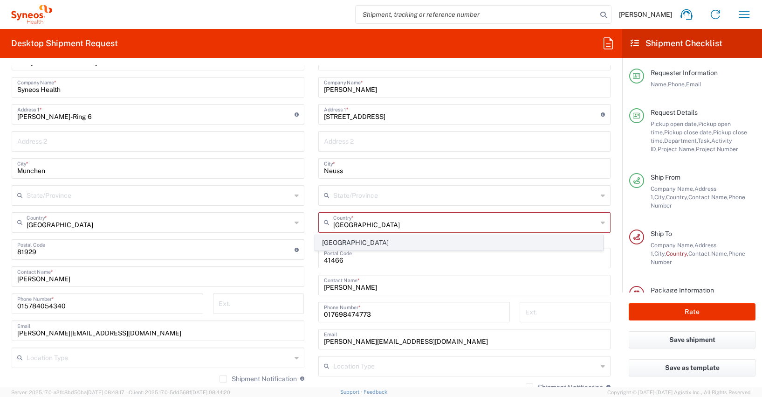
click at [332, 241] on span "[GEOGRAPHIC_DATA]" at bounding box center [458, 242] width 287 height 14
type input "[GEOGRAPHIC_DATA]"
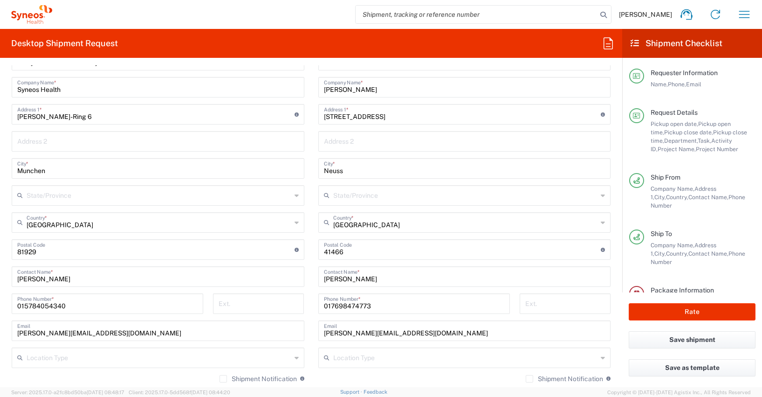
click at [344, 171] on input "Neuss" at bounding box center [464, 167] width 281 height 16
type input "N"
type input "[GEOGRAPHIC_DATA]"
click at [375, 115] on input "Amselstrasse. 9" at bounding box center [462, 113] width 277 height 16
type input "A"
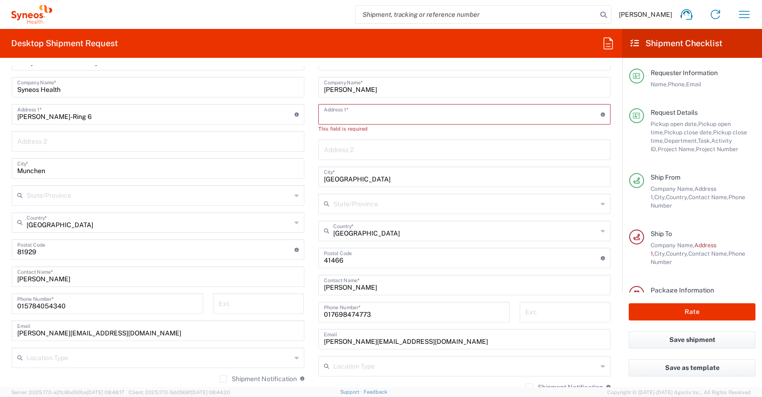
paste input "[STREET_ADDRESS]"
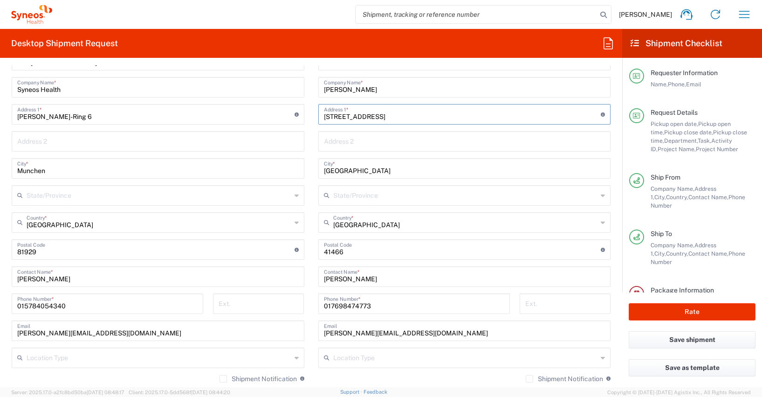
scroll to position [480, 0]
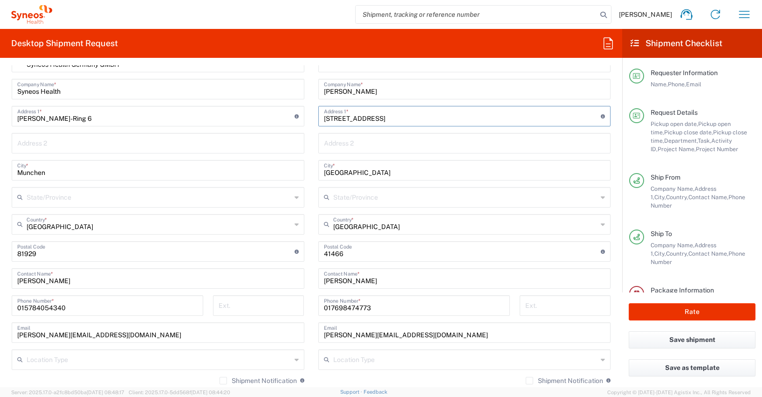
type input "[STREET_ADDRESS]"
click at [349, 253] on input "undefined" at bounding box center [462, 250] width 277 height 16
type input "4"
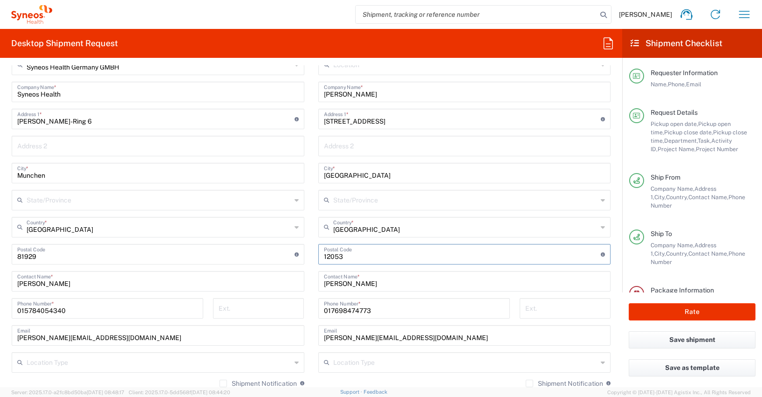
scroll to position [472, 0]
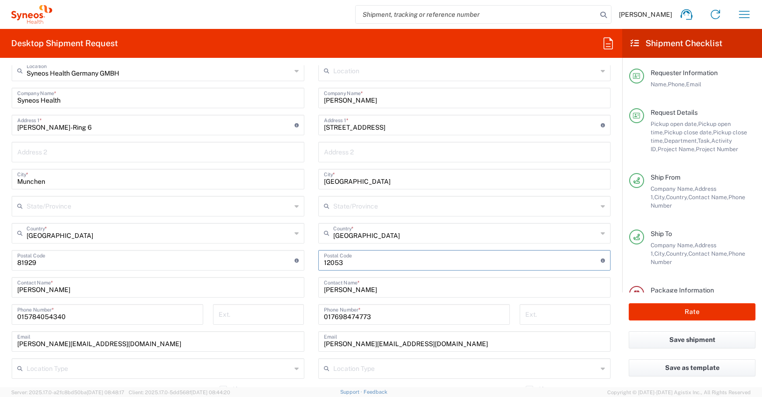
type input "12053"
click at [431, 343] on input "sarah.kaesgen@syneoshealth.com" at bounding box center [464, 340] width 281 height 16
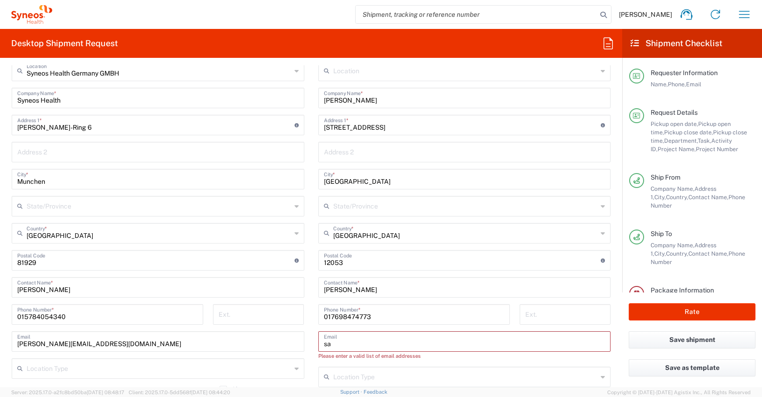
type input "s"
paste input "[PERSON_NAME][EMAIL_ADDRESS][DOMAIN_NAME]"
type input "[PERSON_NAME][EMAIL_ADDRESS][DOMAIN_NAME]"
click at [370, 313] on input "017698474773" at bounding box center [414, 313] width 180 height 16
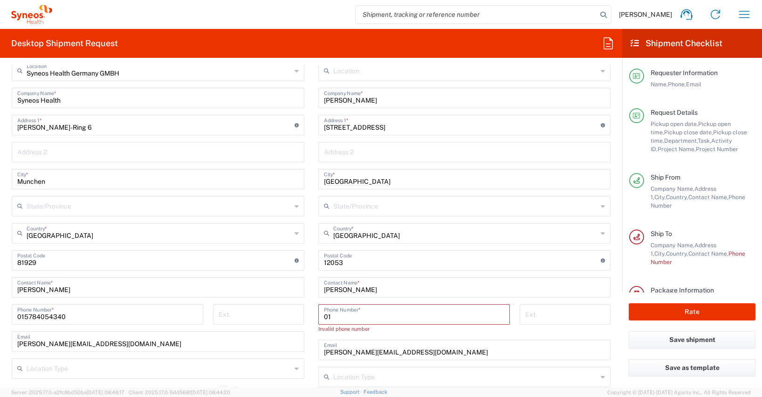
type input "0"
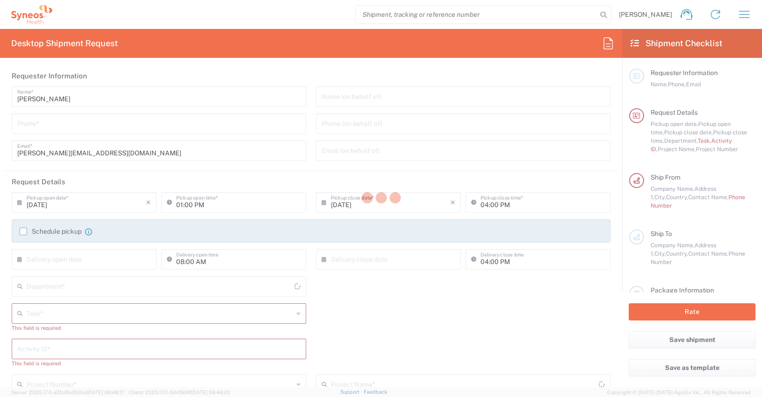
type input "Syneos Health Germany GMBH"
type input "4510"
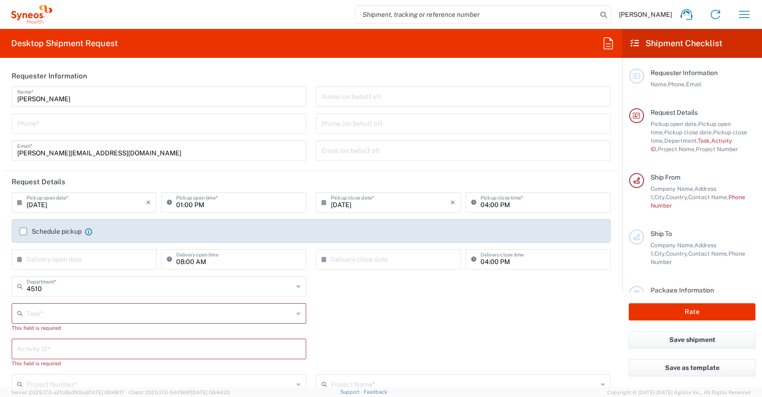
type input "[GEOGRAPHIC_DATA]"
click at [747, 14] on icon "button" at bounding box center [744, 14] width 11 height 7
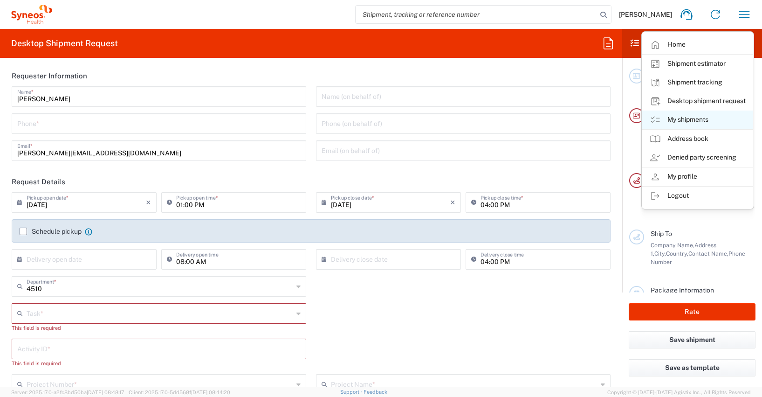
click at [696, 119] on link "My shipments" at bounding box center [697, 119] width 111 height 19
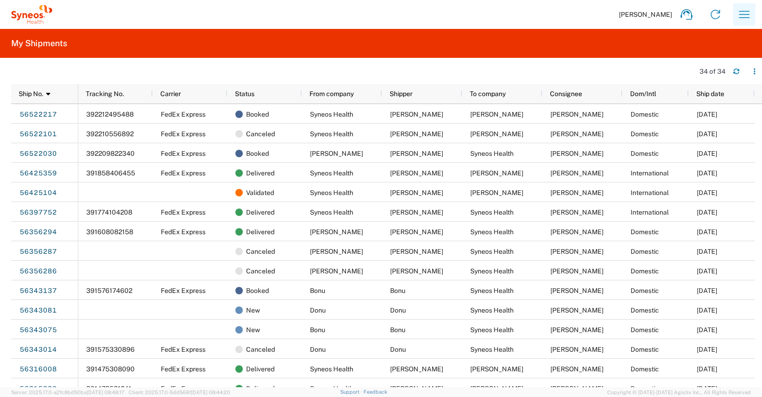
click at [744, 14] on icon "button" at bounding box center [744, 14] width 15 height 15
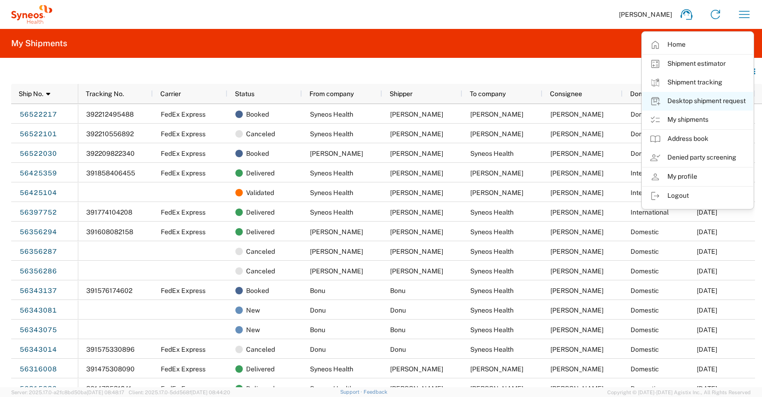
click at [704, 99] on link "Desktop shipment request" at bounding box center [697, 101] width 111 height 19
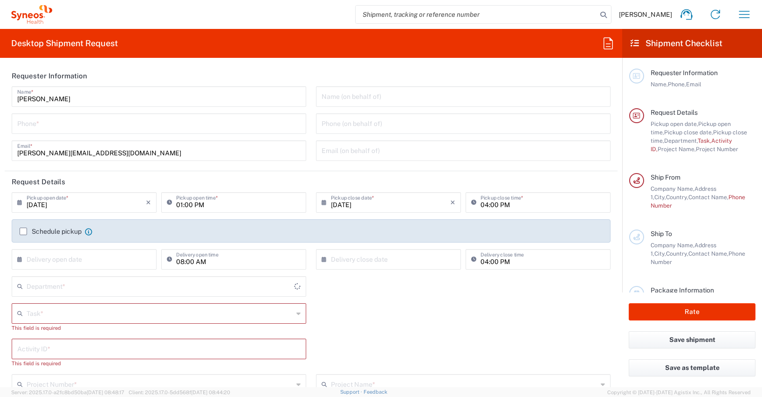
type input "4510"
click at [35, 124] on input "tel" at bounding box center [158, 123] width 283 height 16
type input "01728392657"
type input "[PERSON_NAME][EMAIL_ADDRESS][DOMAIN_NAME]"
type input "Other"
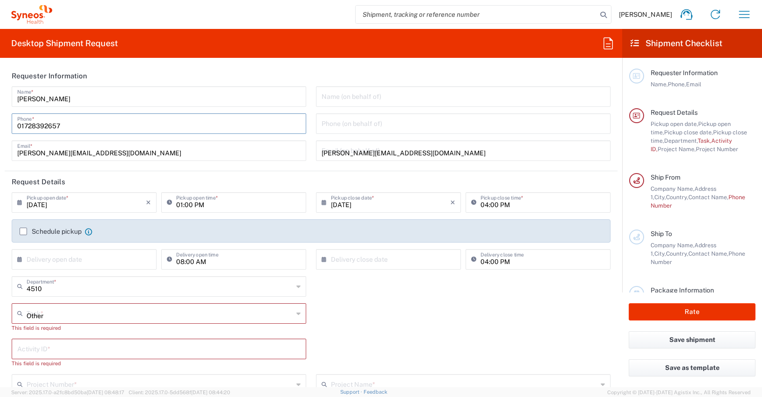
type input "4510"
type input "4510 DEPARTMENTAL EXPENSE"
type input "015784054340"
type input "[PERSON_NAME]"
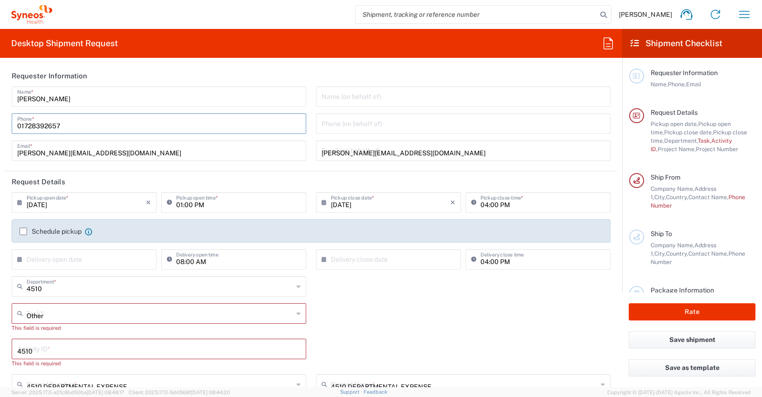
type input "[STREET_ADDRESS]"
type input "[GEOGRAPHIC_DATA]"
type input "12053"
type input "[PERSON_NAME]"
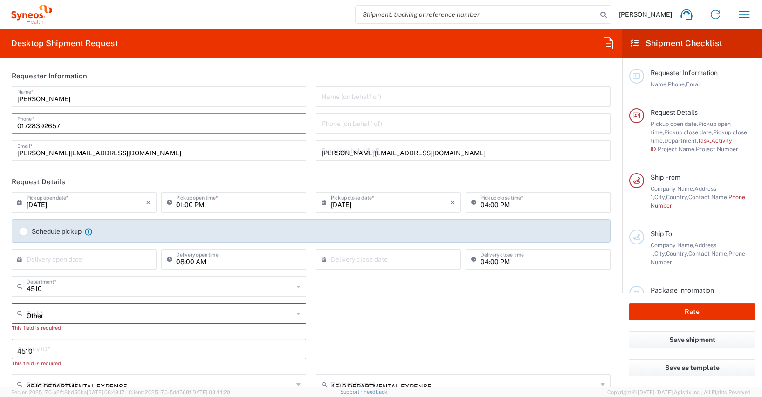
type input "[PERSON_NAME][EMAIL_ADDRESS][DOMAIN_NAME]"
type input "DE213090249"
type input "1"
type input "44.45"
type input "31.75"
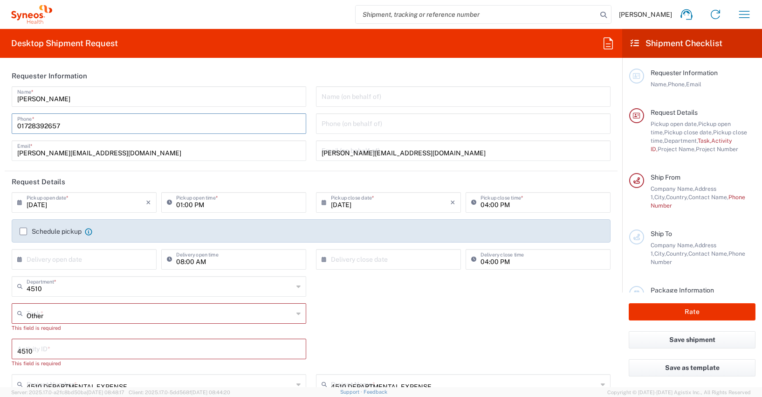
type input "7.62"
type input "5"
type input "[PERSON_NAME]"
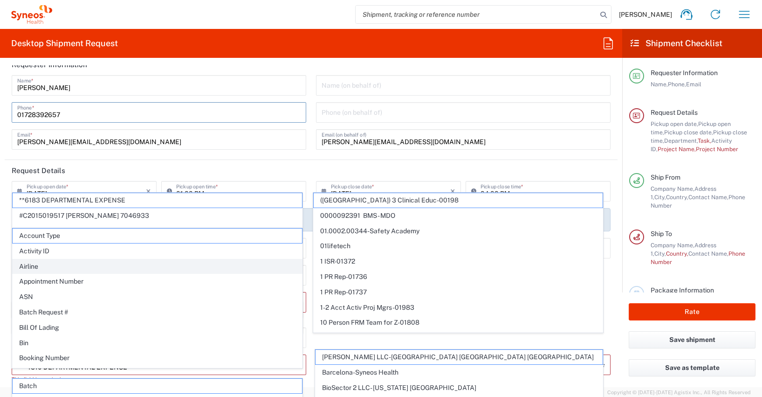
scroll to position [59, 0]
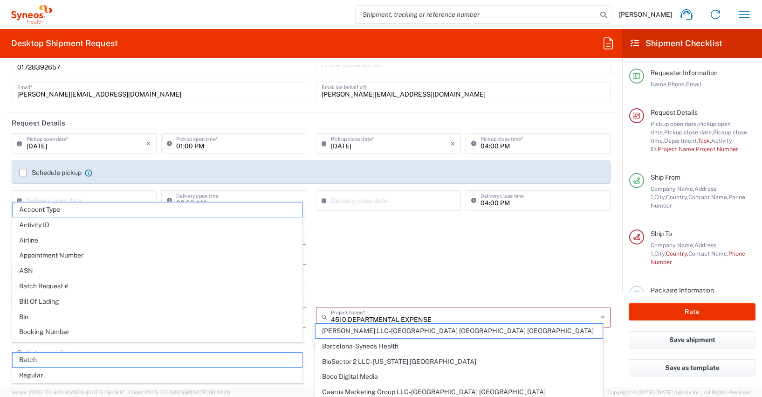
click at [353, 258] on div "Other Task * Other This field is required" at bounding box center [311, 261] width 609 height 35
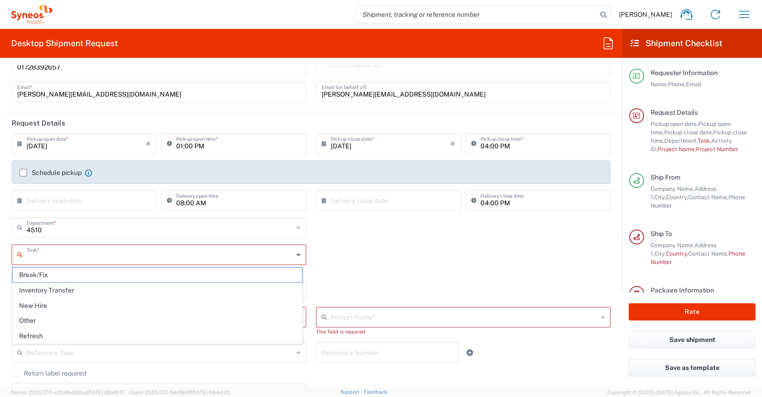
click at [31, 255] on input "text" at bounding box center [160, 254] width 267 height 16
click at [28, 319] on span "Other" at bounding box center [157, 320] width 289 height 14
type input "Other"
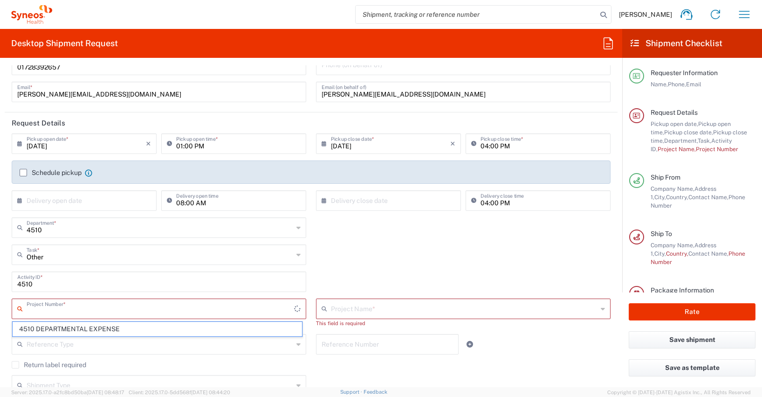
click at [40, 309] on input "text" at bounding box center [160, 308] width 267 height 16
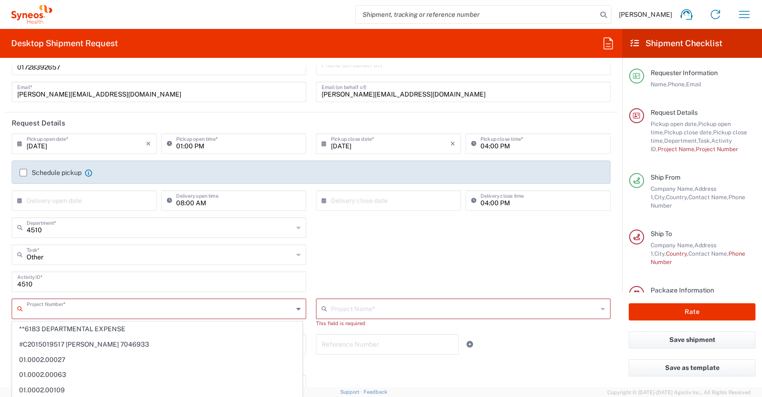
click at [46, 309] on input "text" at bounding box center [160, 308] width 267 height 16
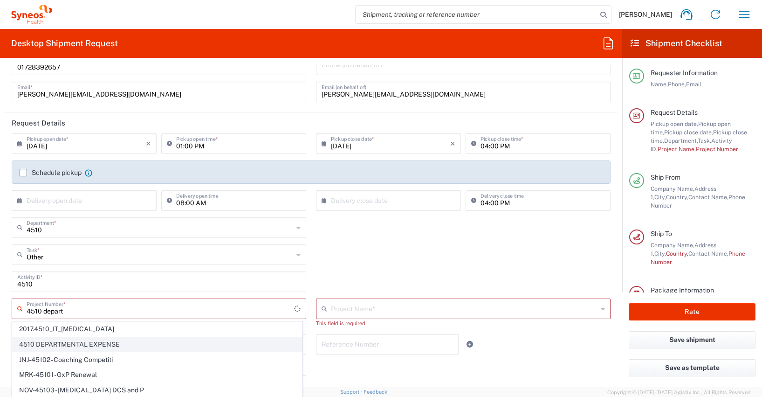
click at [67, 342] on span "4510 DEPARTMENTAL EXPENSE" at bounding box center [157, 344] width 289 height 14
type input "4510 DEPARTMENTAL EXPENSE"
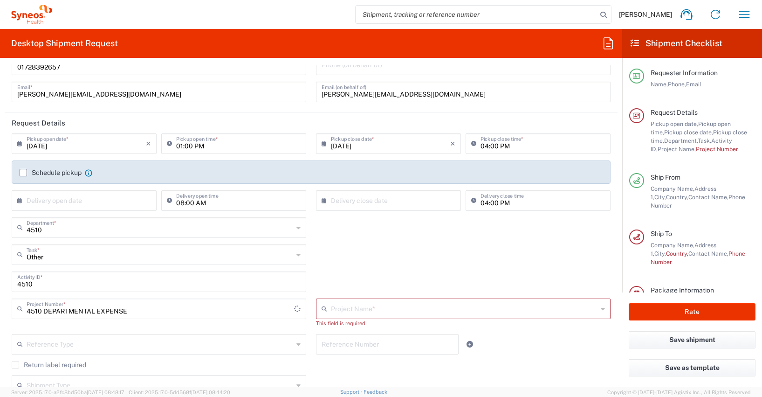
type input "4510 DEPARTMENTAL EXPENSE"
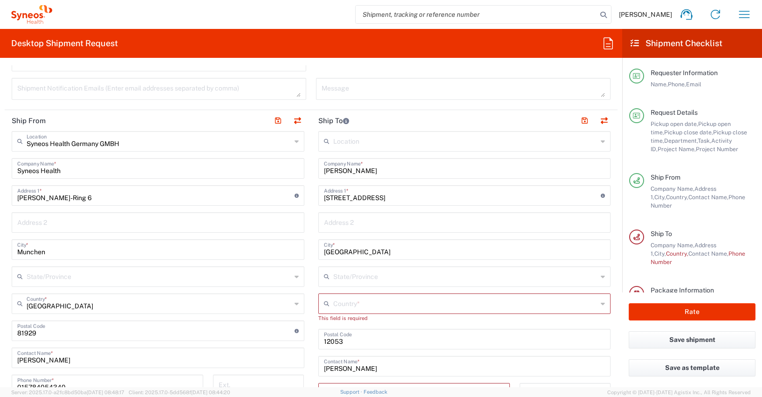
scroll to position [385, 0]
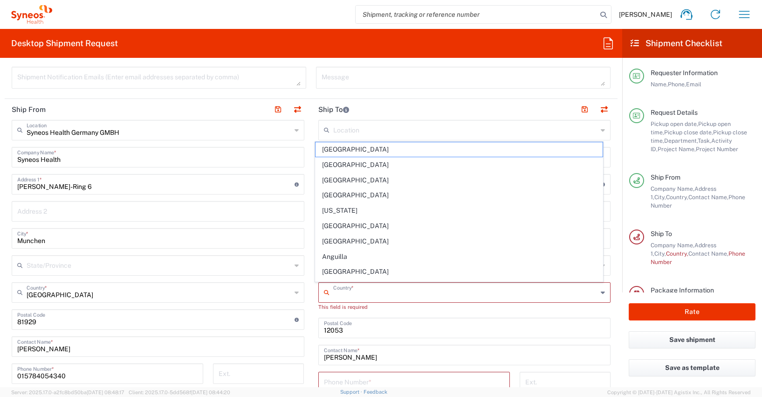
click at [342, 295] on input "text" at bounding box center [465, 291] width 265 height 16
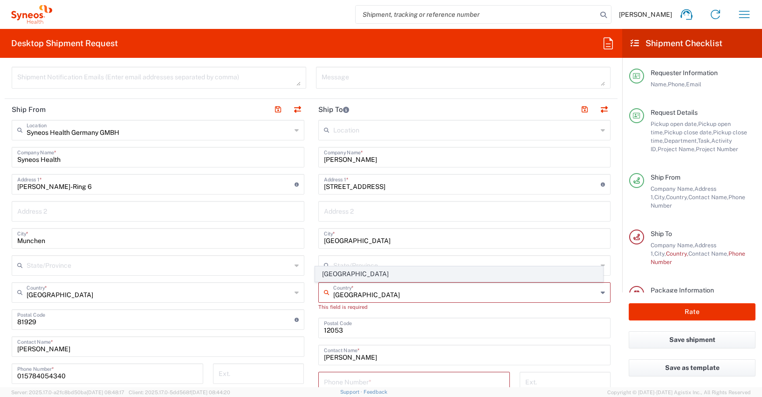
click at [327, 274] on span "[GEOGRAPHIC_DATA]" at bounding box center [458, 274] width 287 height 14
type input "[GEOGRAPHIC_DATA]"
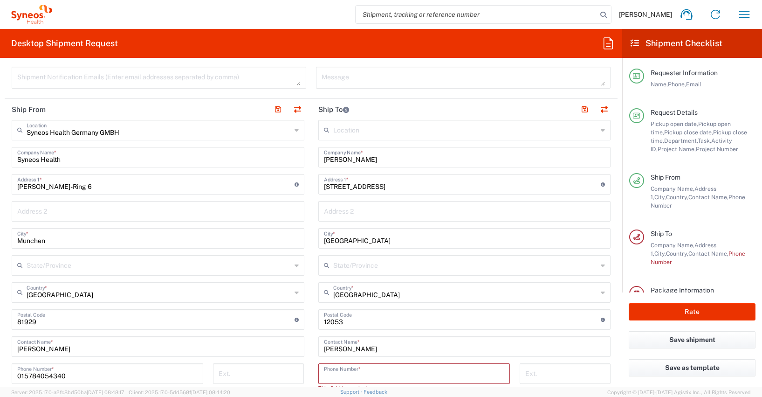
paste input "015143282305"
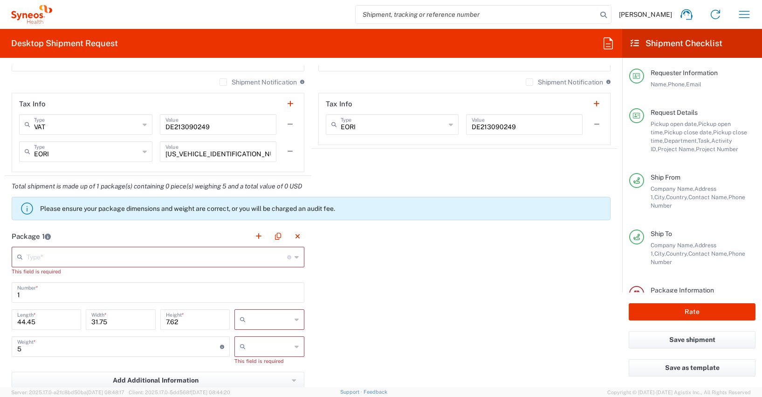
scroll to position [754, 0]
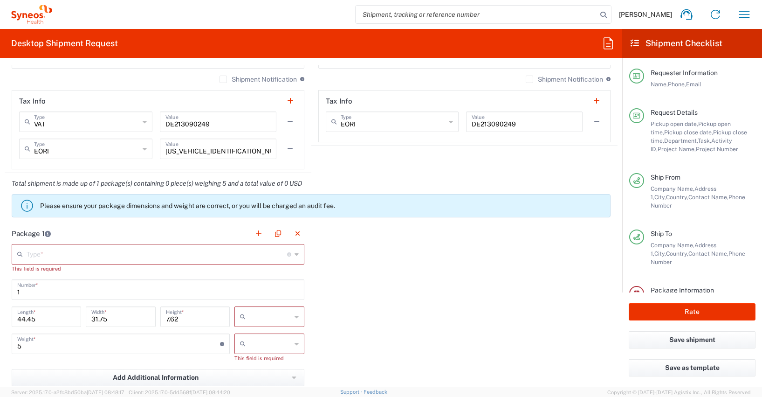
type input "015143282305"
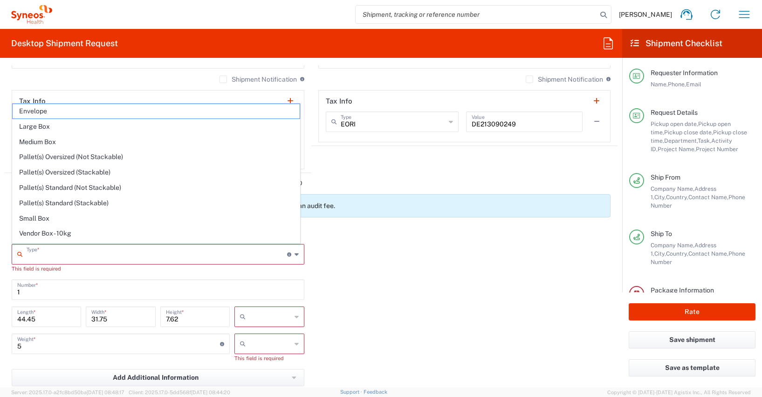
click at [31, 253] on input "text" at bounding box center [157, 253] width 260 height 16
click at [42, 128] on span "Large Box" at bounding box center [156, 126] width 287 height 14
type input "Large Box"
type input "17.5"
type input "12.5"
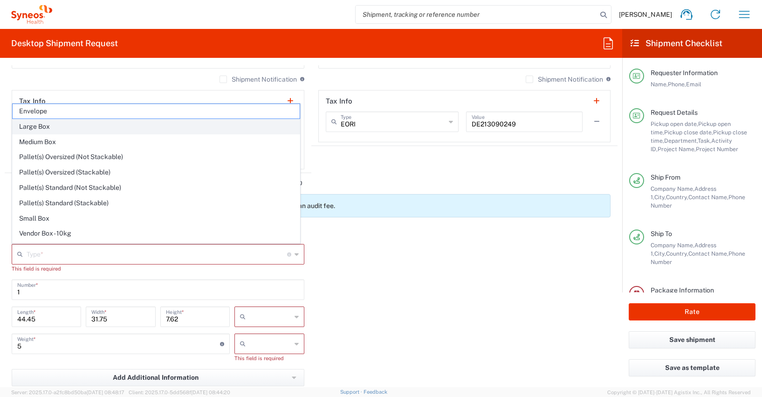
type input "3"
type input "in"
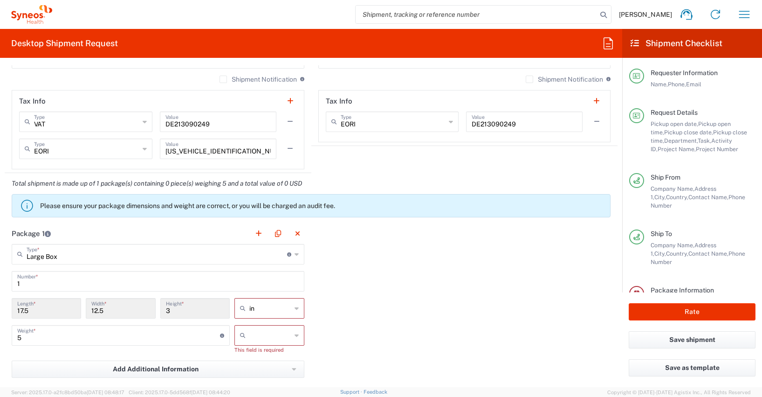
click at [295, 308] on icon at bounding box center [297, 308] width 4 height 15
click at [247, 345] on span "cm" at bounding box center [266, 343] width 67 height 14
type input "44.45"
type input "31.75"
type input "7.62"
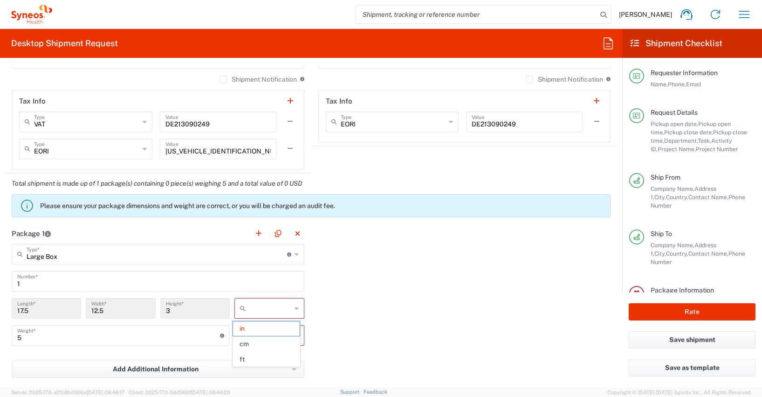
type input "cm"
click at [295, 334] on icon at bounding box center [297, 335] width 4 height 15
click at [251, 357] on span "kgs" at bounding box center [266, 355] width 67 height 14
type input "kgs"
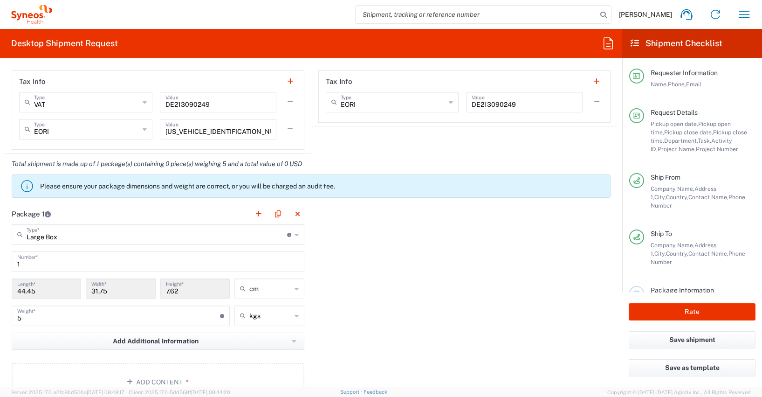
scroll to position [883, 0]
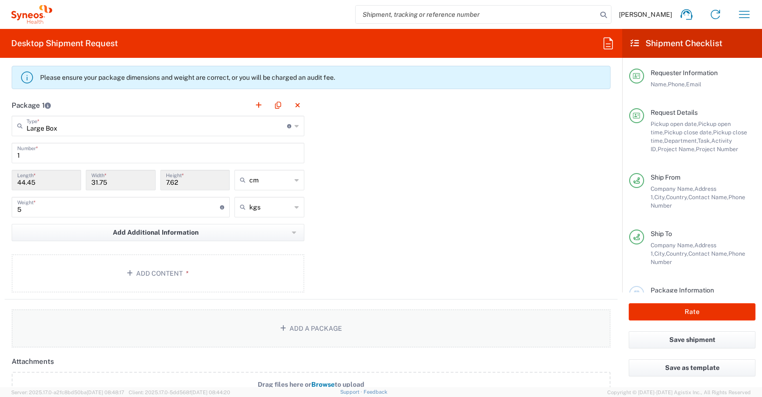
click at [306, 327] on button "Add a Package" at bounding box center [311, 328] width 599 height 38
click at [151, 272] on button "Add Content *" at bounding box center [158, 273] width 293 height 38
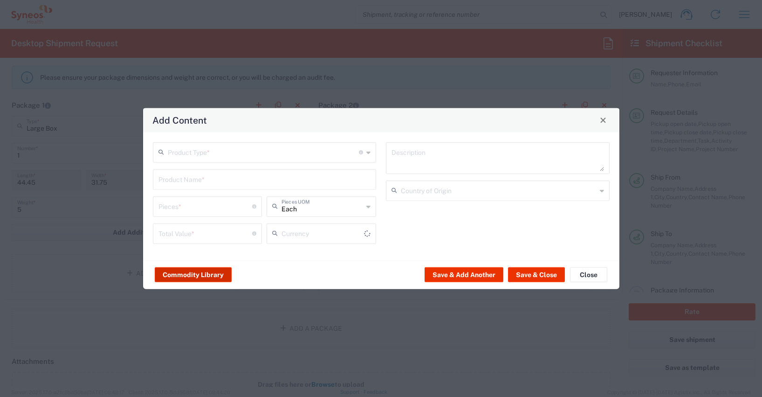
click at [195, 274] on button "Commodity Library" at bounding box center [193, 274] width 77 height 15
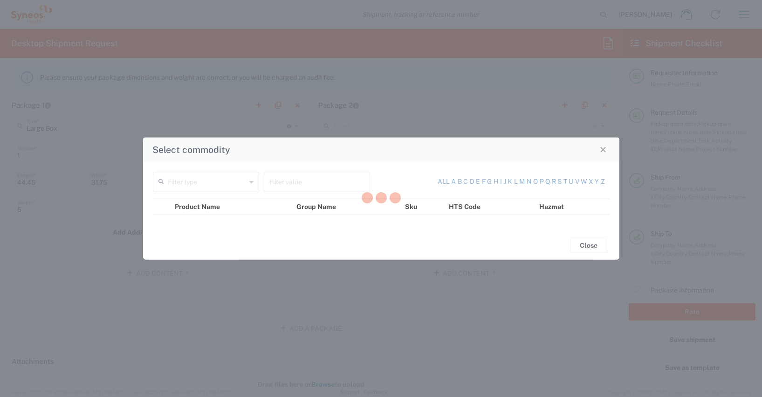
type input "US Dollar"
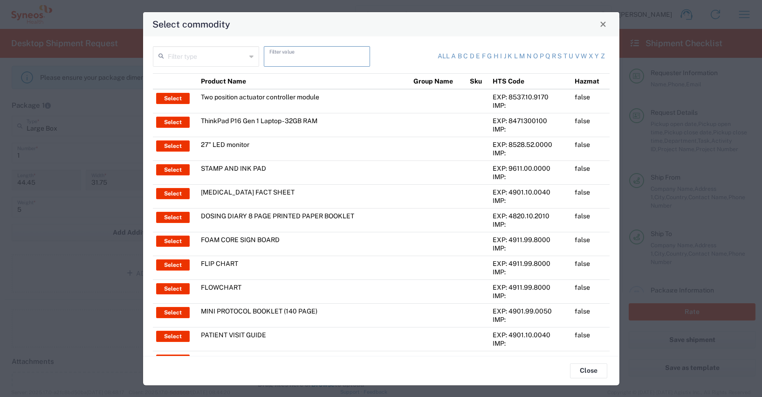
click at [272, 59] on input "text" at bounding box center [316, 56] width 95 height 16
type input "thinkpad"
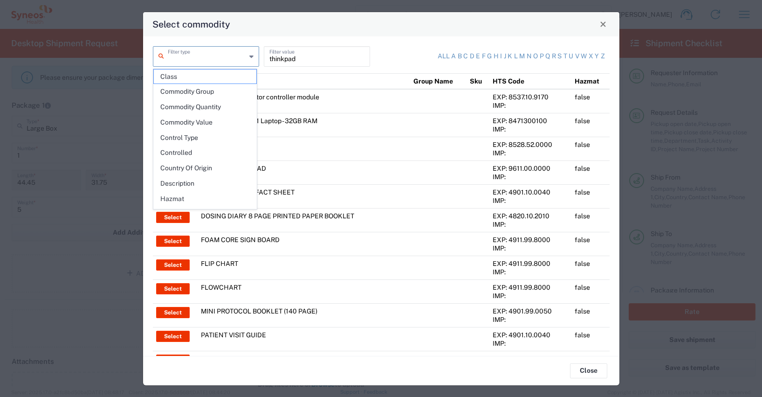
click at [180, 58] on input "text" at bounding box center [207, 56] width 78 height 16
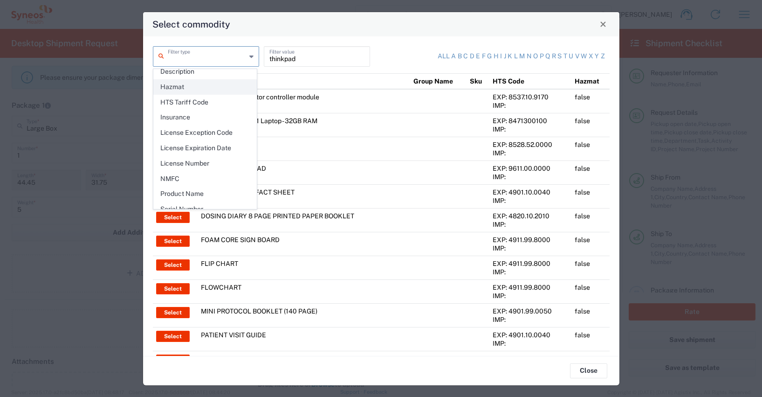
scroll to position [113, 0]
click at [189, 191] on span "Product Name" at bounding box center [205, 192] width 103 height 14
type input "Product Name"
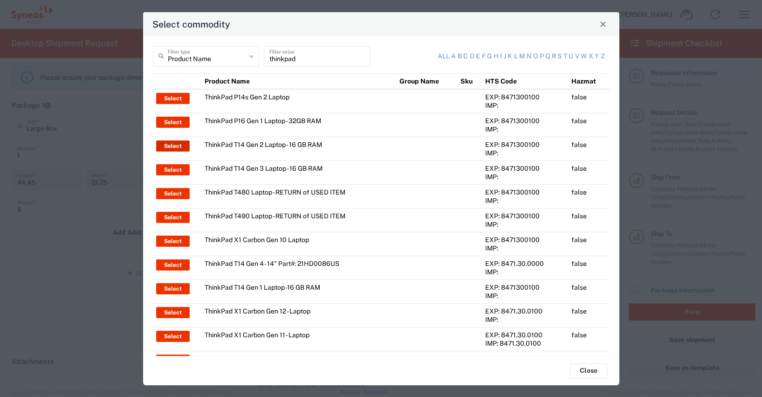
click at [180, 145] on button "Select" at bounding box center [173, 145] width 34 height 11
type input "ThinkPad T14 Gen 2 Laptop - 16 GB RAM"
type input "1"
type textarea "Intel Core i7-1156G7 vProÂ® Processor - 14"- 16 GB RAM - 512 GB SSD"
type input "[GEOGRAPHIC_DATA]"
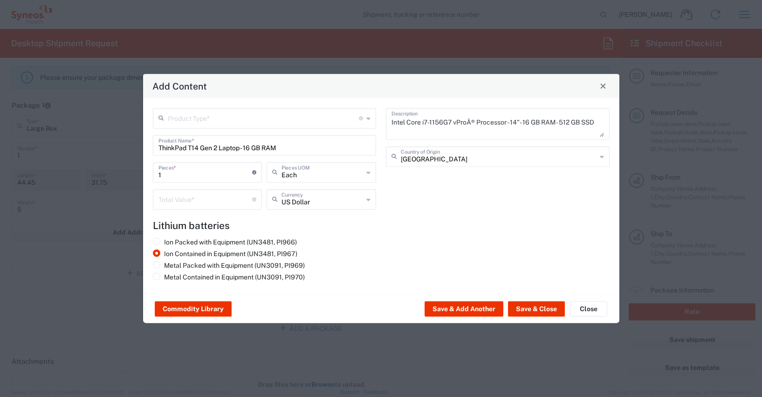
click at [162, 199] on input "number" at bounding box center [205, 198] width 94 height 16
type input "600"
click at [368, 199] on icon at bounding box center [368, 199] width 4 height 15
click at [296, 218] on span "Euro" at bounding box center [321, 219] width 108 height 14
type input "Euro"
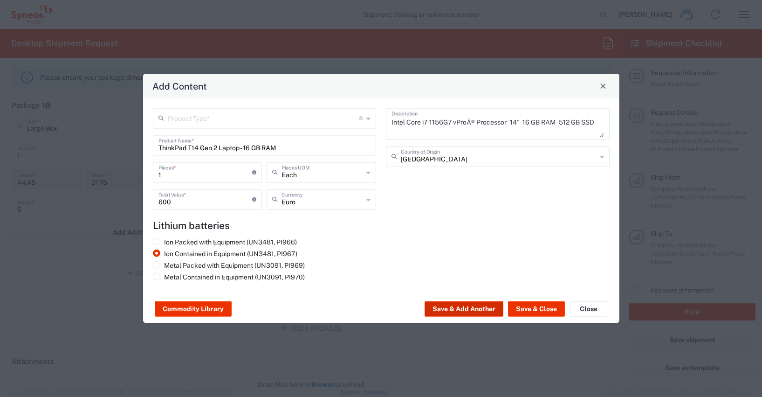
click at [466, 306] on button "Save & Add Another" at bounding box center [464, 308] width 79 height 15
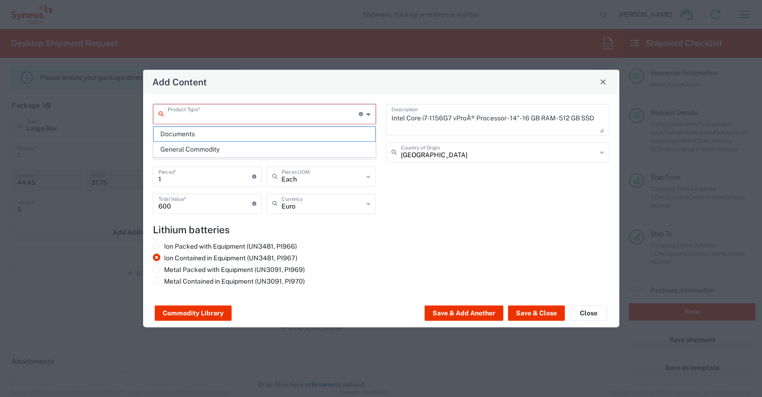
click at [187, 115] on input "text" at bounding box center [264, 113] width 192 height 16
click at [181, 150] on span "General Commodity" at bounding box center [265, 149] width 222 height 14
type input "General Commodity"
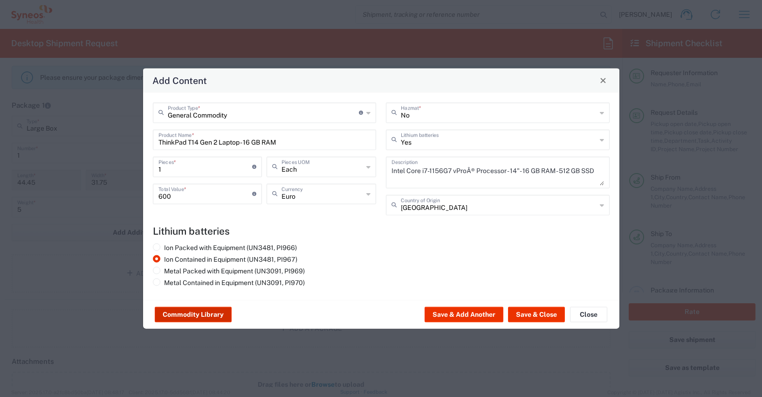
click at [198, 314] on button "Commodity Library" at bounding box center [193, 314] width 77 height 15
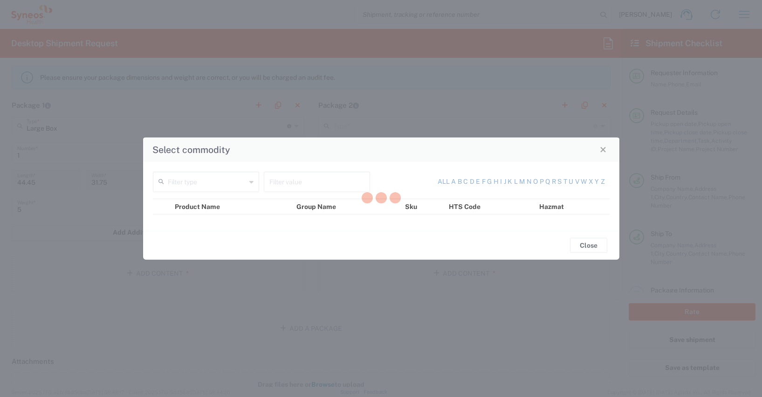
click at [277, 181] on div at bounding box center [381, 198] width 762 height 397
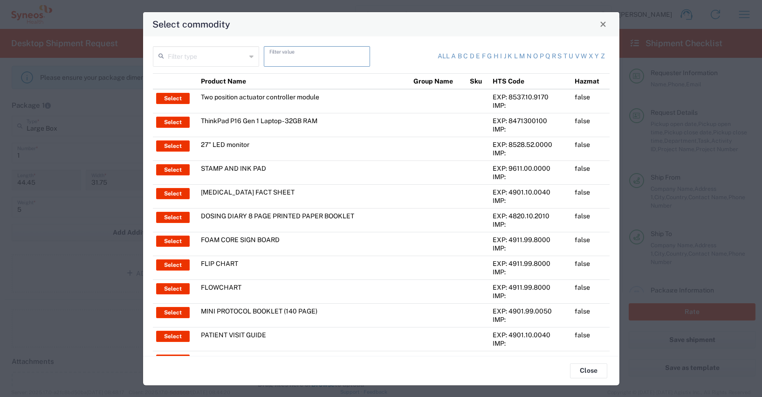
click at [271, 60] on input "text" at bounding box center [316, 56] width 95 height 16
type input "keyboard"
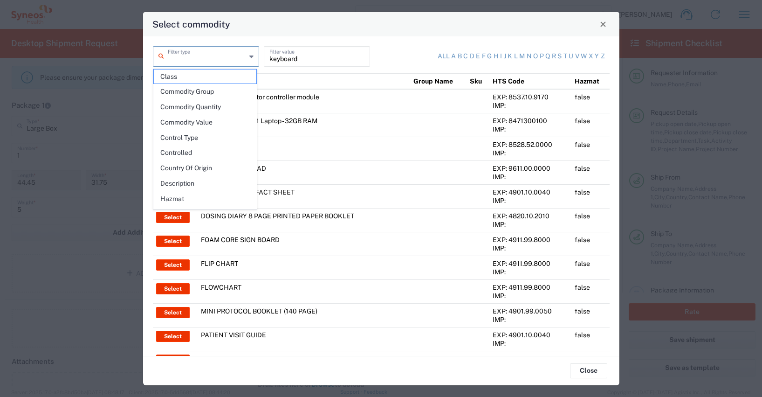
click at [218, 56] on input "text" at bounding box center [207, 56] width 78 height 16
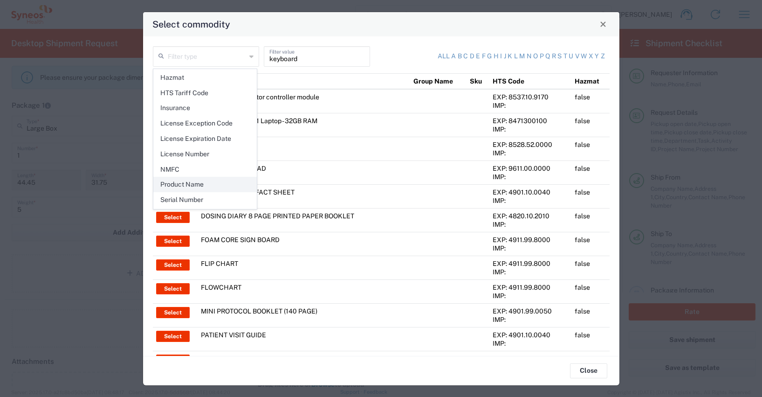
click at [191, 181] on span "Product Name" at bounding box center [205, 184] width 103 height 14
type input "Product Name"
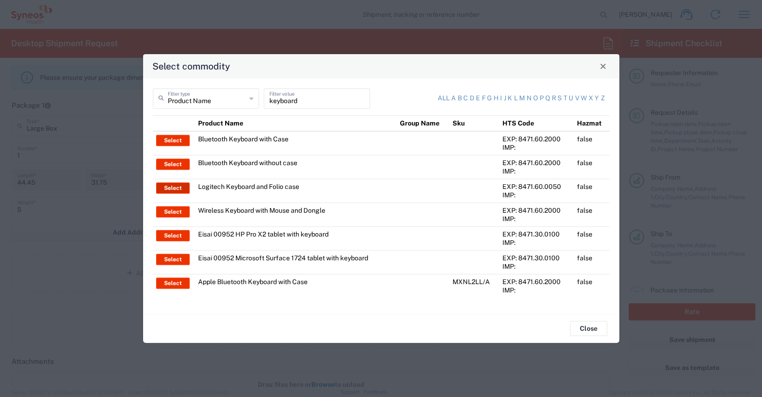
click at [174, 186] on button "Select" at bounding box center [173, 187] width 34 height 11
type input "Logitech Keyboard and Folio case"
type input "US Dollar"
type textarea "Logitech Keyboard and Folio case"
type input "No"
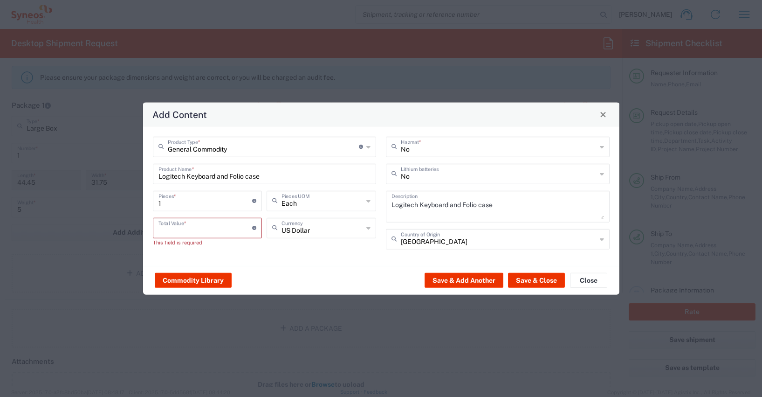
click at [164, 228] on input "number" at bounding box center [205, 227] width 94 height 16
type input "35"
click at [368, 227] on icon at bounding box center [368, 227] width 4 height 15
click at [284, 249] on span "Euro" at bounding box center [321, 247] width 108 height 14
type input "Euro"
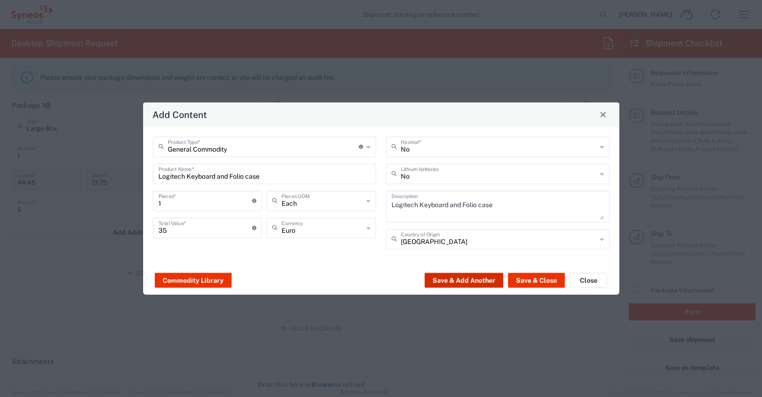
click at [454, 279] on button "Save & Add Another" at bounding box center [464, 280] width 79 height 15
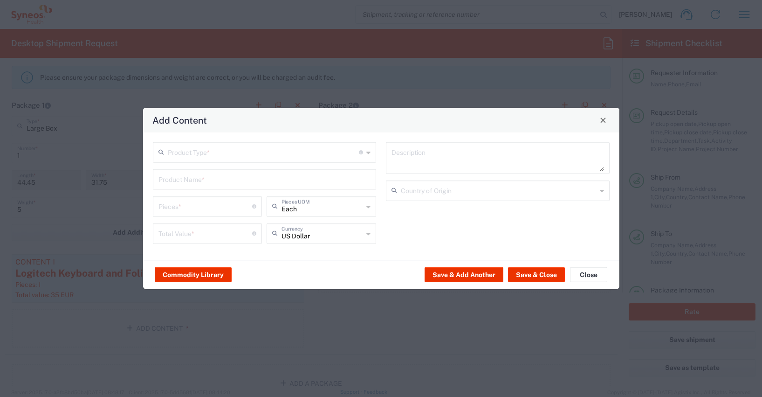
click at [177, 155] on input "text" at bounding box center [264, 151] width 192 height 16
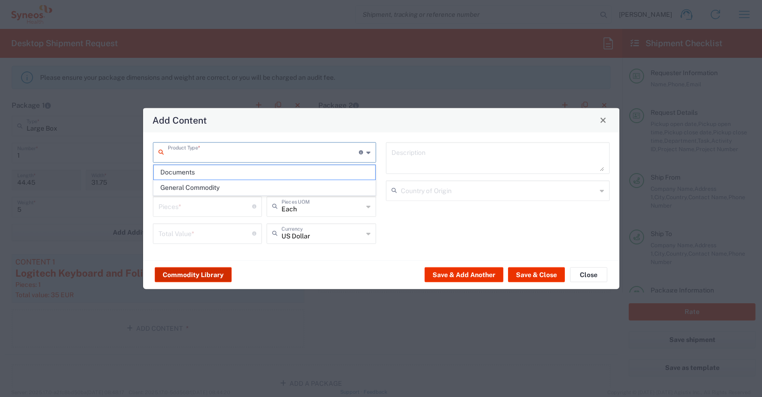
click at [184, 278] on button "Commodity Library" at bounding box center [193, 274] width 77 height 15
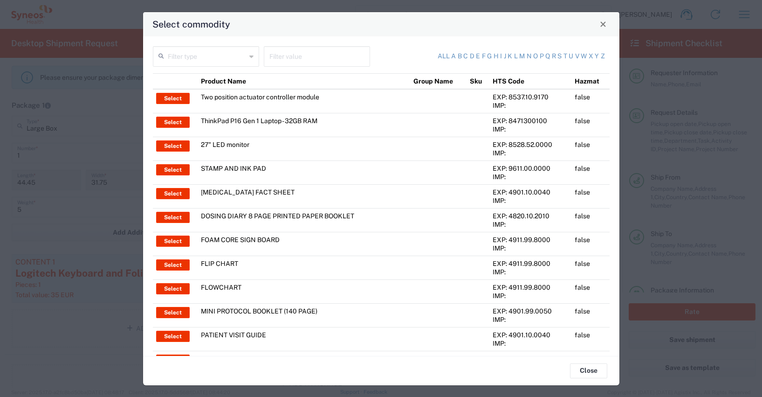
click at [269, 56] on input "text" at bounding box center [316, 56] width 95 height 16
type input "headset"
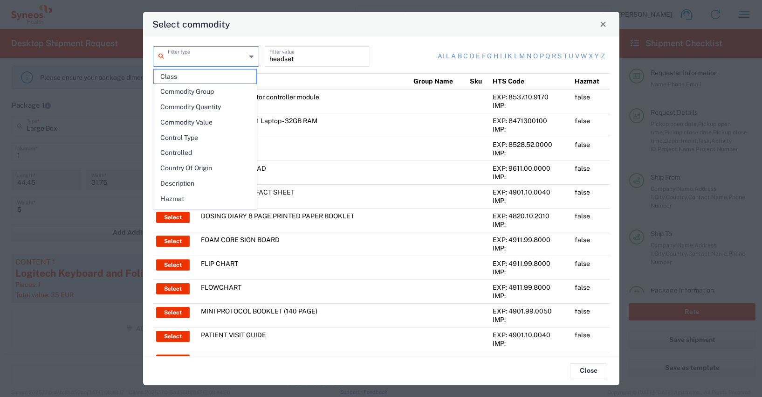
click at [194, 61] on input "text" at bounding box center [207, 56] width 78 height 16
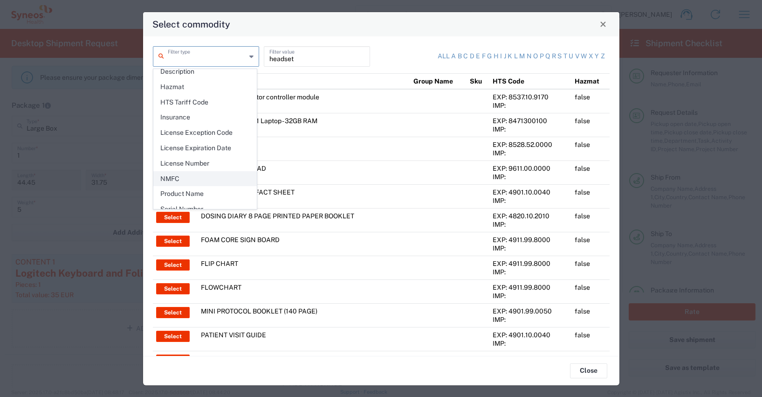
scroll to position [113, 0]
click at [194, 192] on span "Product Name" at bounding box center [205, 192] width 103 height 14
type input "Product Name"
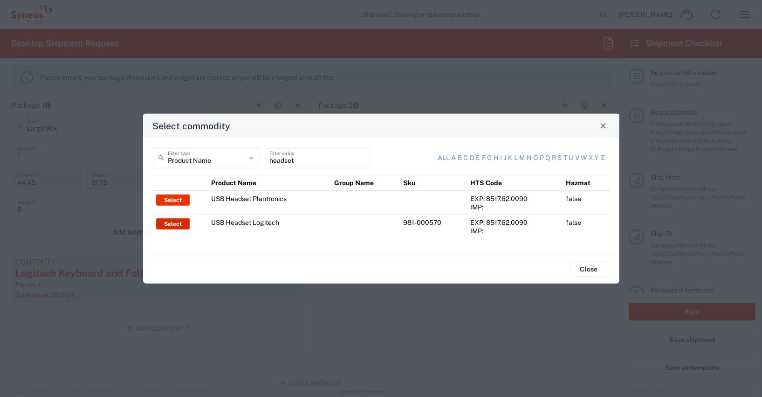
click at [180, 224] on button "Select" at bounding box center [173, 223] width 34 height 11
type input "USB Headset Logitech"
type textarea "Logitech H570e Wired Headset, Mono Headphones with Noise-Cancelling Microphone,…"
type input "[GEOGRAPHIC_DATA]"
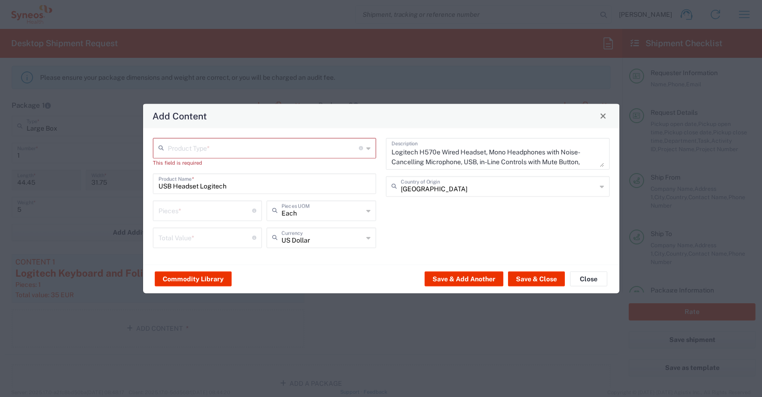
click at [179, 145] on input "text" at bounding box center [264, 147] width 192 height 16
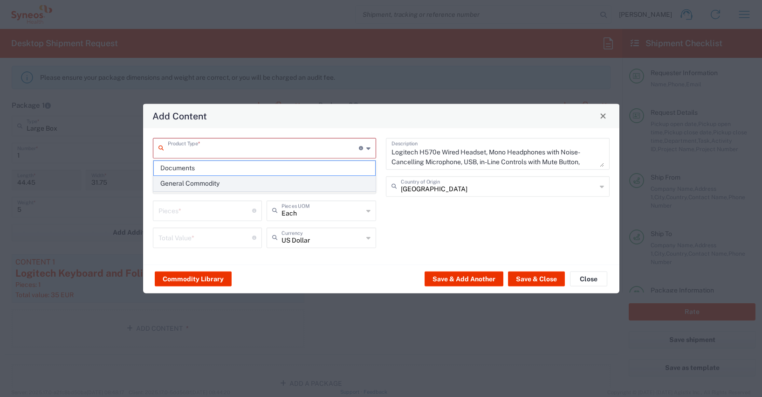
click at [189, 183] on span "General Commodity" at bounding box center [265, 183] width 222 height 14
type input "General Commodity"
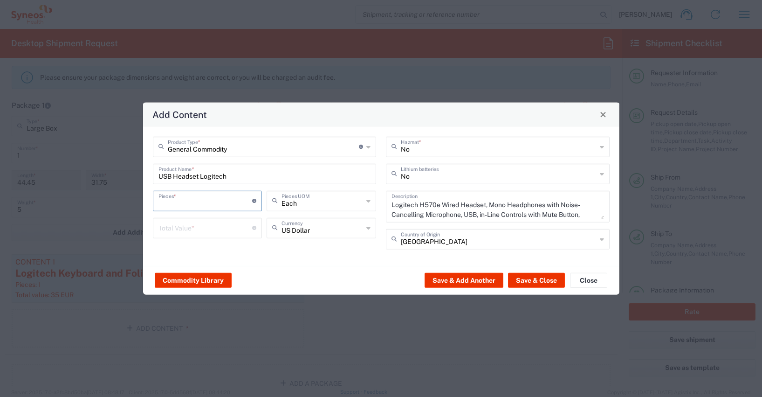
click at [172, 203] on input "number" at bounding box center [205, 200] width 94 height 16
type input "1"
click at [161, 226] on input "number" at bounding box center [205, 227] width 94 height 16
type input "40"
click at [368, 228] on icon at bounding box center [368, 227] width 4 height 15
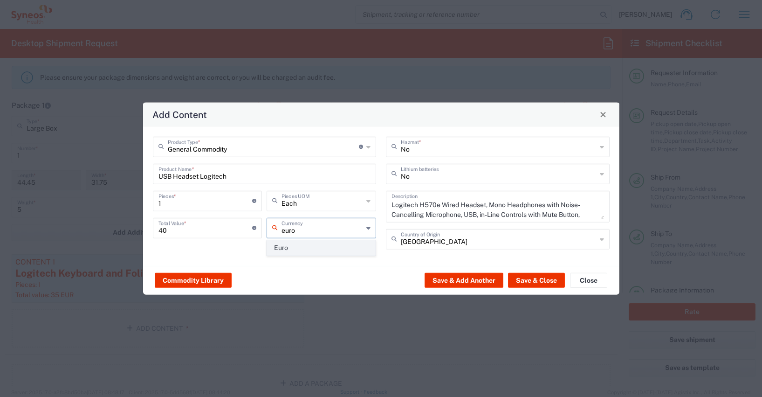
click at [293, 248] on span "Euro" at bounding box center [321, 247] width 108 height 14
type input "Euro"
click at [465, 281] on button "Save & Add Another" at bounding box center [464, 280] width 79 height 15
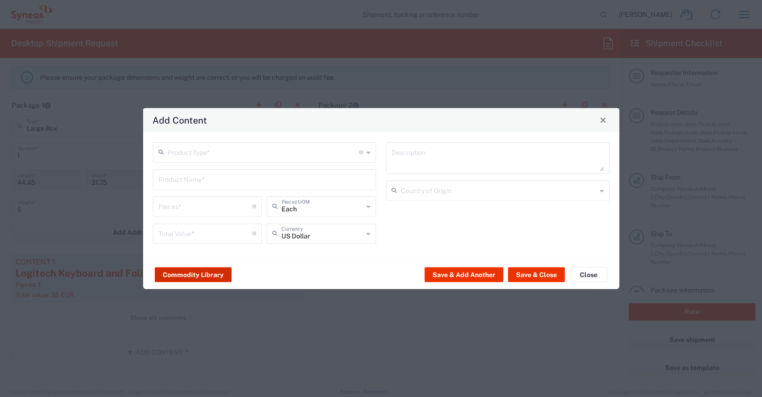
click at [174, 272] on button "Commodity Library" at bounding box center [193, 274] width 77 height 15
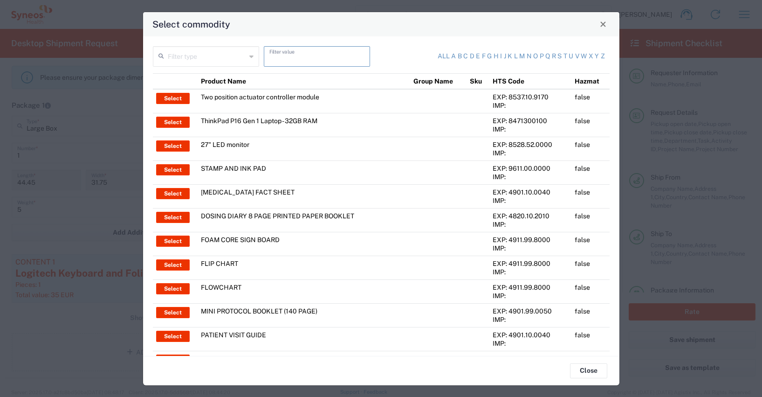
click at [278, 55] on input "text" at bounding box center [316, 56] width 95 height 16
type input "bag"
click at [202, 56] on input "text" at bounding box center [207, 56] width 78 height 16
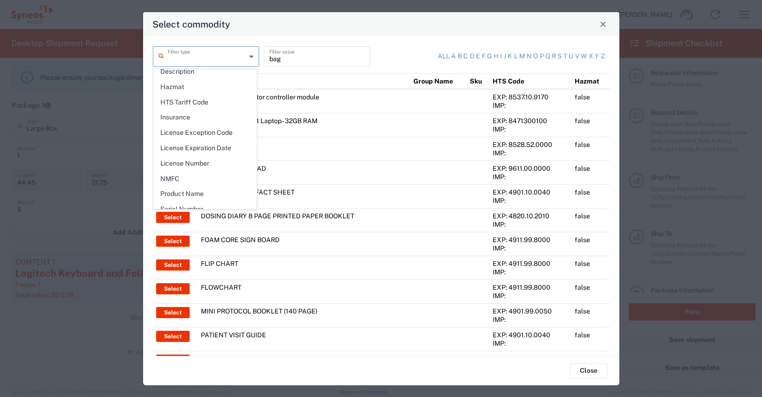
scroll to position [117, 0]
click at [191, 189] on span "Product Name" at bounding box center [205, 188] width 103 height 14
type input "Product Name"
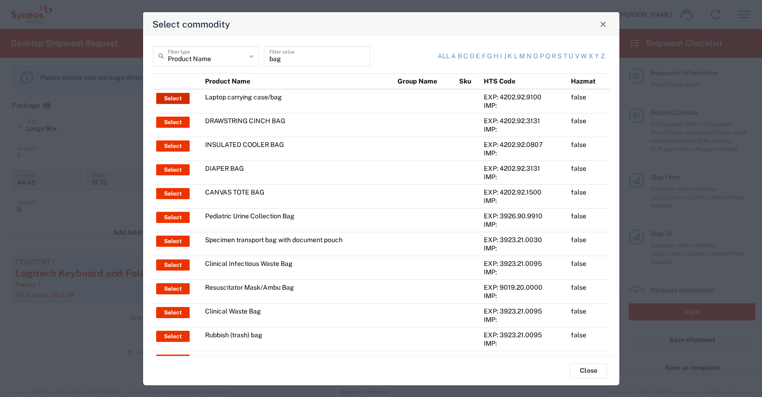
click at [167, 99] on button "Select" at bounding box center [173, 98] width 34 height 11
type input "Laptop carrying case/bag"
type input "1"
type textarea "Polyester"
type input "[GEOGRAPHIC_DATA]"
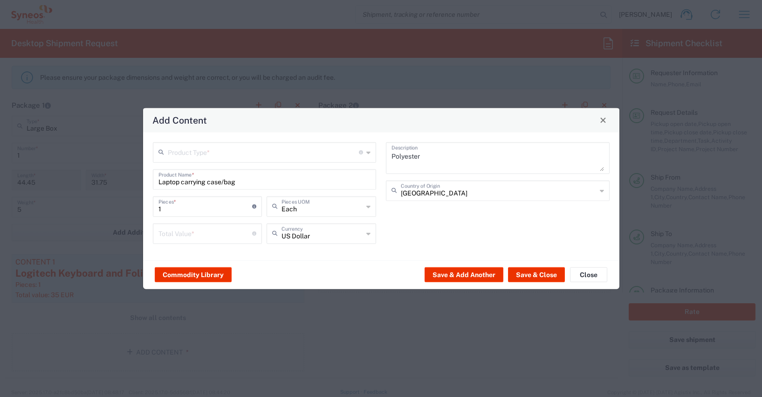
click at [177, 149] on input "text" at bounding box center [264, 151] width 192 height 16
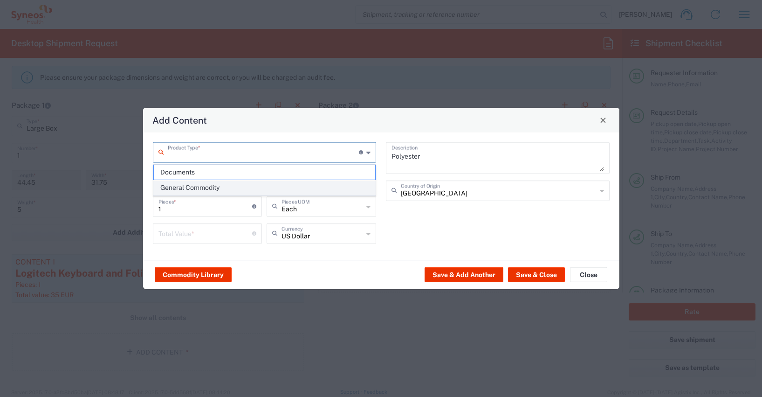
click at [196, 191] on span "General Commodity" at bounding box center [265, 187] width 222 height 14
type input "General Commodity"
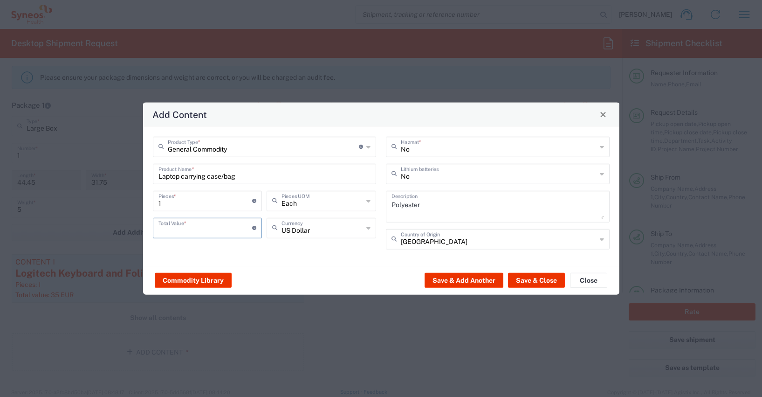
click at [162, 233] on input "number" at bounding box center [205, 227] width 94 height 16
type input "50"
click at [366, 228] on icon at bounding box center [368, 227] width 4 height 15
click at [290, 245] on span "Euro" at bounding box center [321, 247] width 108 height 14
type input "Euro"
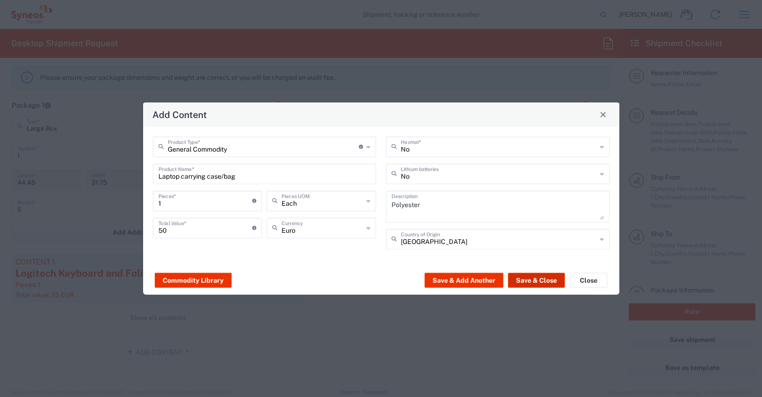
click at [534, 279] on button "Save & Close" at bounding box center [536, 280] width 57 height 15
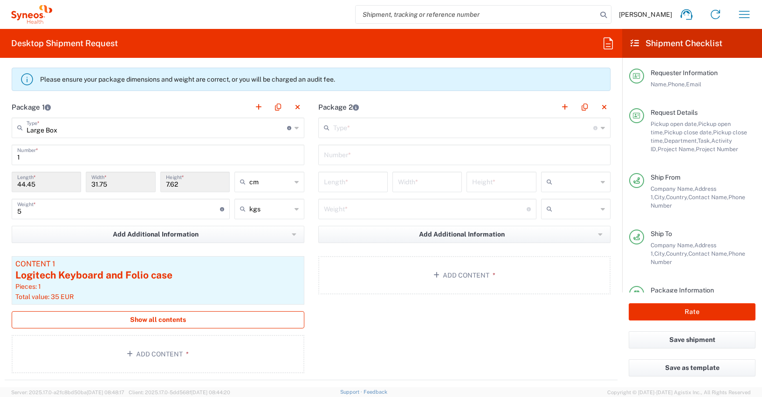
scroll to position [877, 0]
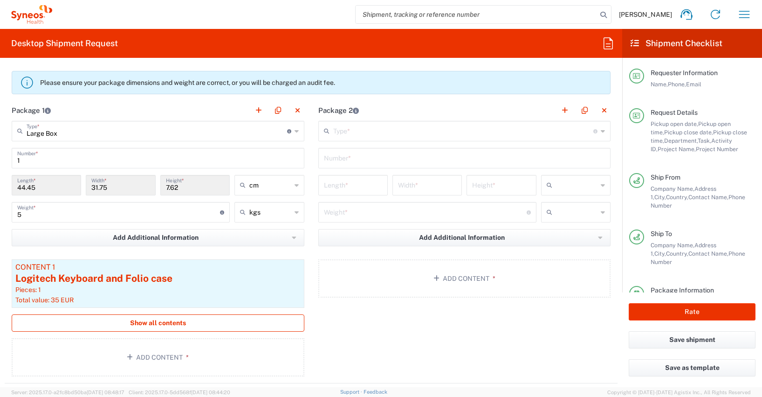
click at [138, 324] on span "Show all contents" at bounding box center [158, 322] width 56 height 9
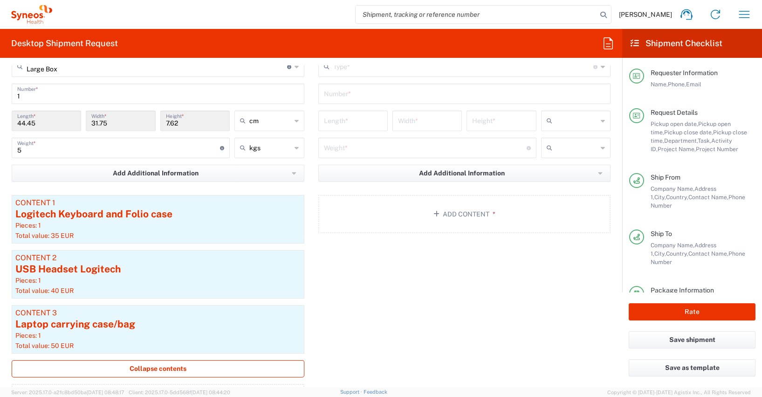
scroll to position [1014, 0]
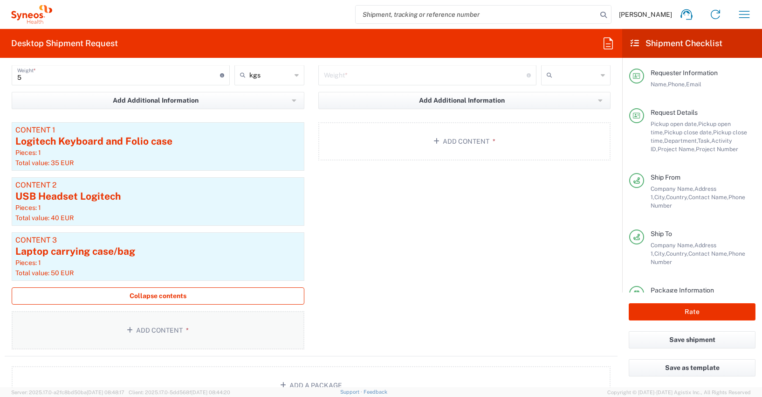
click at [150, 330] on button "Add Content *" at bounding box center [158, 330] width 293 height 38
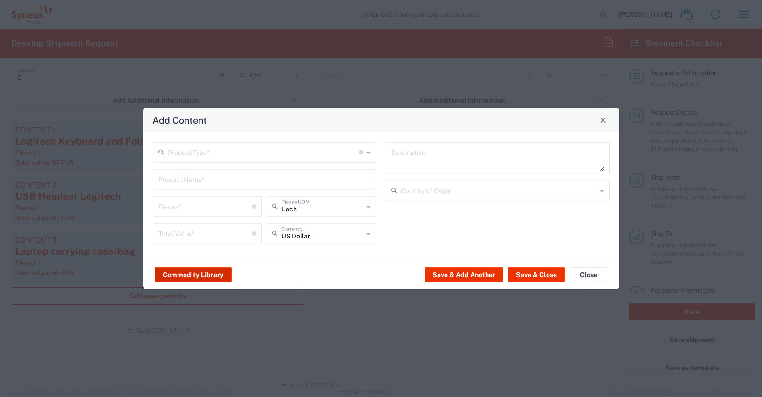
click at [188, 275] on button "Commodity Library" at bounding box center [193, 274] width 77 height 15
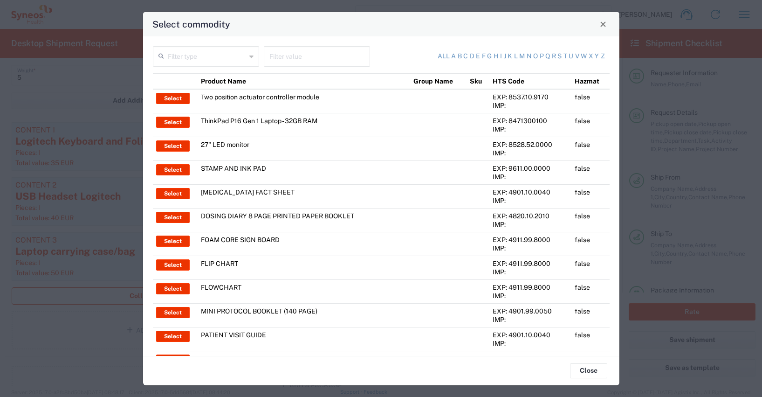
click at [269, 56] on input "text" at bounding box center [316, 56] width 95 height 16
type input "thinkpad"
click at [192, 57] on input "text" at bounding box center [207, 56] width 78 height 16
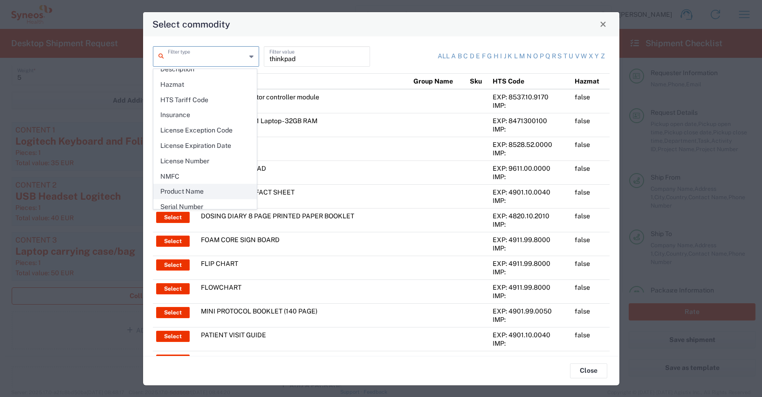
scroll to position [115, 0]
drag, startPoint x: 189, startPoint y: 191, endPoint x: 188, endPoint y: 184, distance: 6.6
click at [188, 191] on span "Product Name" at bounding box center [205, 191] width 103 height 14
type input "Product Name"
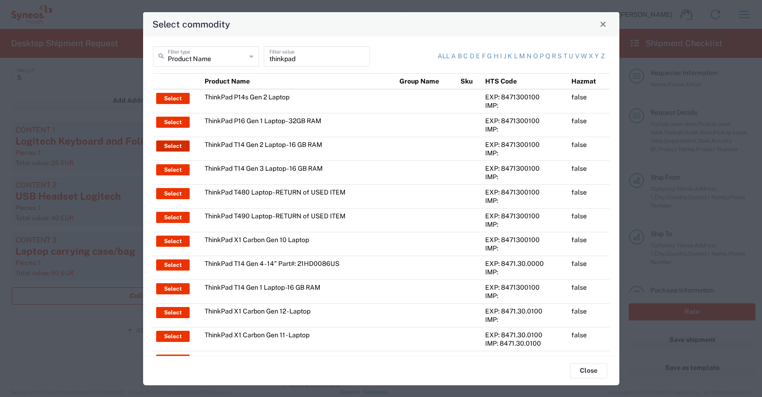
click at [170, 146] on button "Select" at bounding box center [173, 145] width 34 height 11
type input "ThinkPad T14 Gen 2 Laptop - 16 GB RAM"
type input "1"
type textarea "Intel Core i7-1156G7 vProÂ® Processor - 14"- 16 GB RAM - 512 GB SSD"
type input "[GEOGRAPHIC_DATA]"
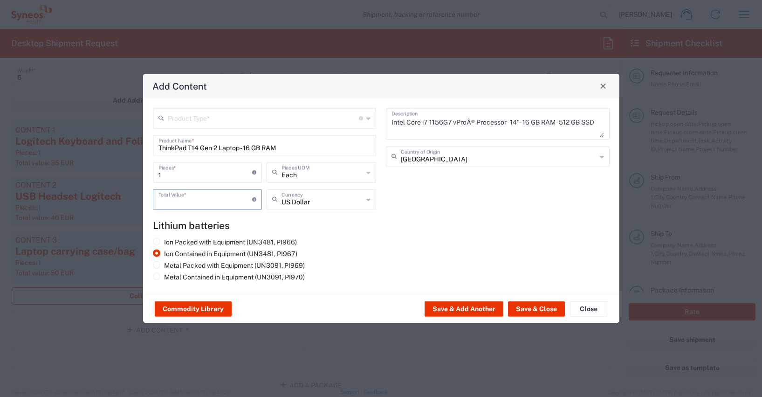
click at [165, 201] on input "number" at bounding box center [205, 198] width 94 height 16
type input "600"
click at [285, 202] on input "text" at bounding box center [322, 198] width 82 height 16
click at [288, 219] on span "Euro" at bounding box center [321, 219] width 108 height 14
type input "Euro"
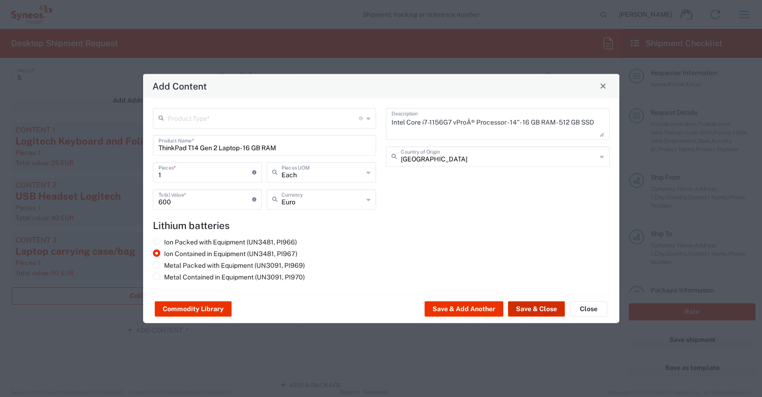
click at [536, 307] on button "Save & Close" at bounding box center [536, 308] width 57 height 15
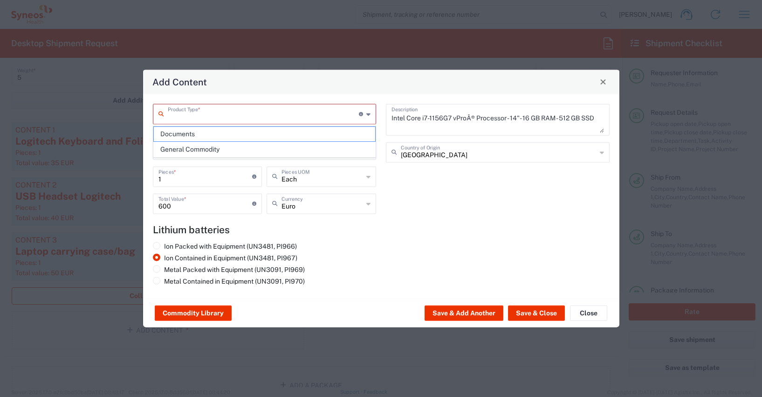
click at [170, 115] on input "text" at bounding box center [264, 113] width 192 height 16
click at [181, 150] on span "General Commodity" at bounding box center [265, 149] width 222 height 14
type input "General Commodity"
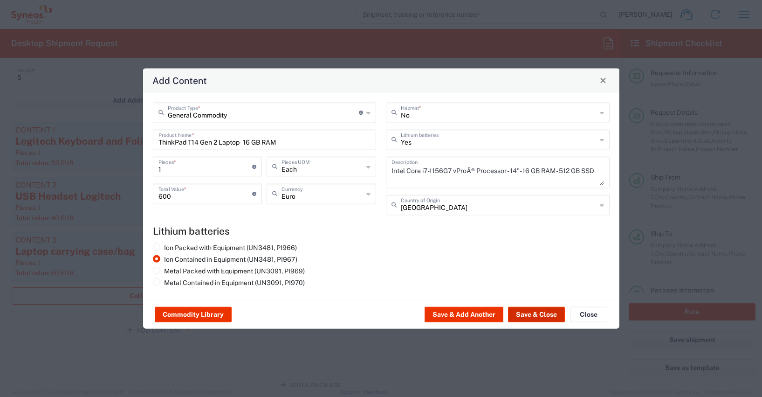
click at [534, 315] on button "Save & Close" at bounding box center [536, 314] width 57 height 15
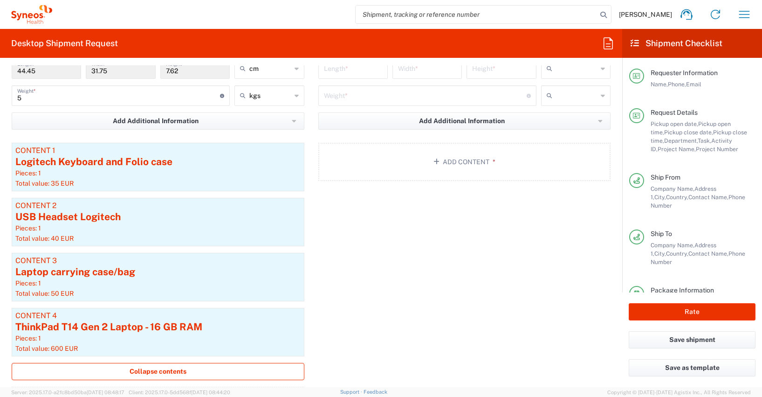
scroll to position [1002, 0]
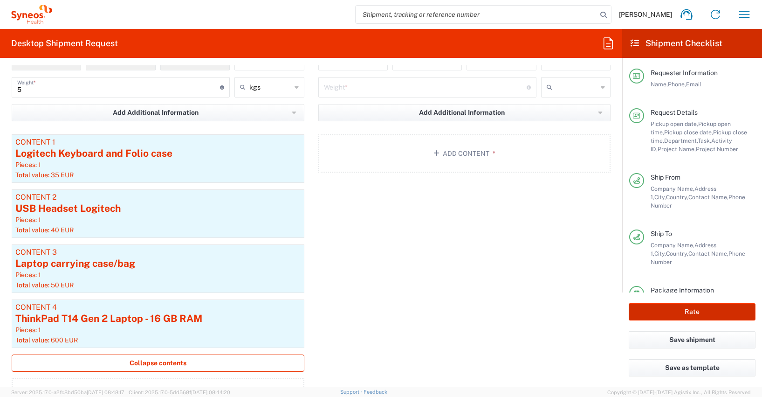
click at [690, 312] on button "Rate" at bounding box center [692, 311] width 127 height 17
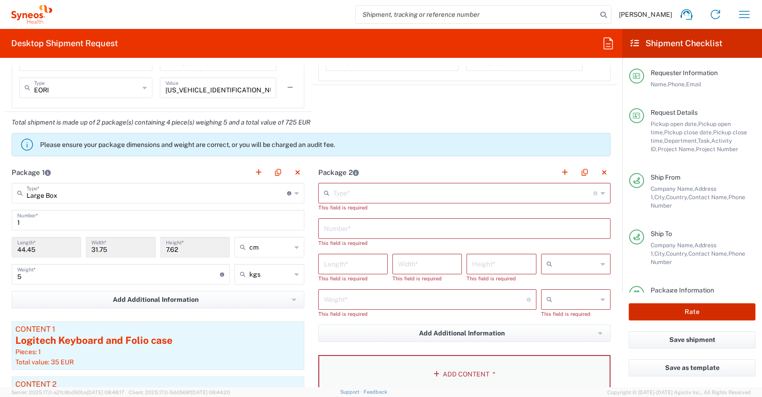
scroll to position [726, 0]
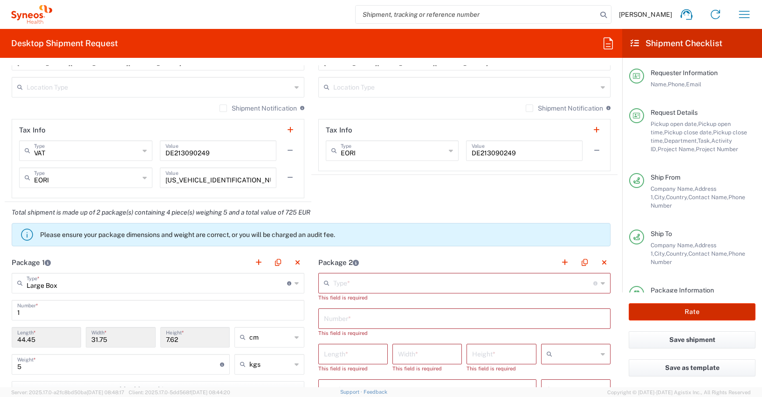
type input "4510 DEPARTMENTAL EXPENSE"
click at [598, 261] on button "button" at bounding box center [603, 262] width 13 height 13
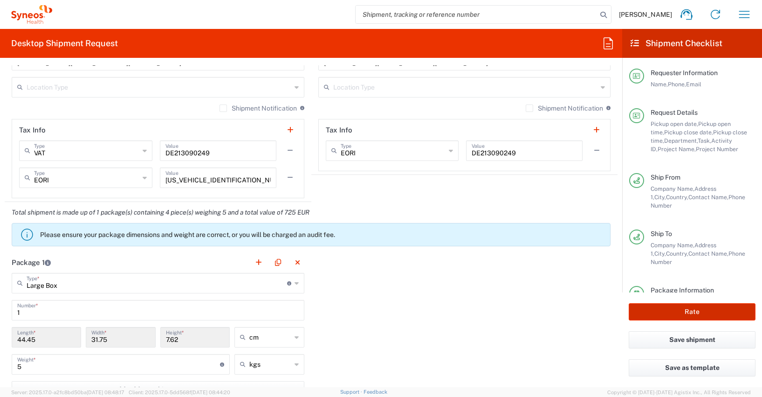
click at [678, 309] on button "Rate" at bounding box center [692, 311] width 127 height 17
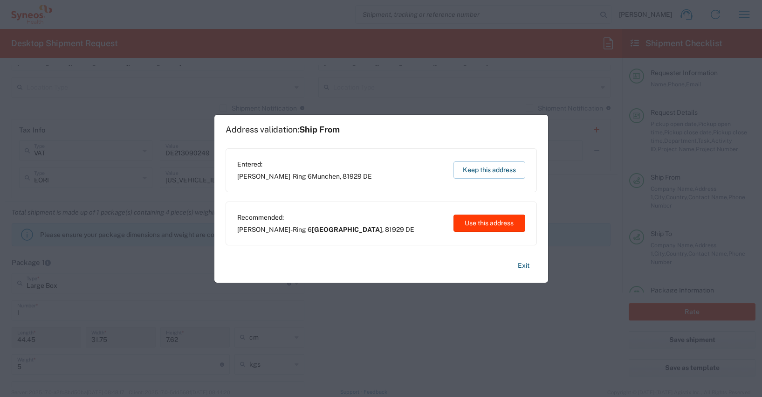
click at [480, 222] on button "Use this address" at bounding box center [489, 222] width 72 height 17
type input "[GEOGRAPHIC_DATA]"
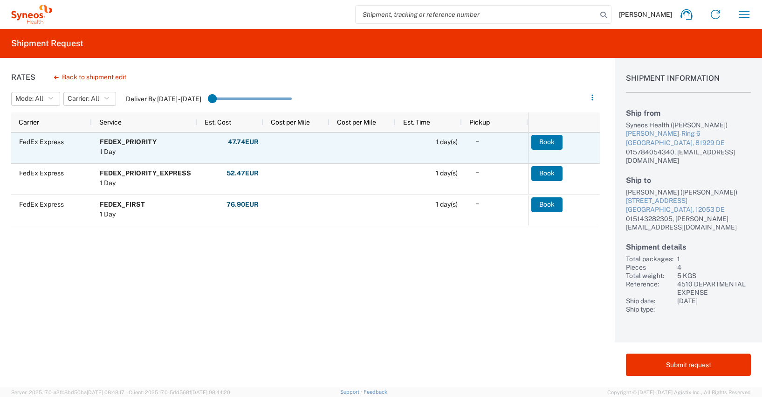
click at [545, 140] on button "Book" at bounding box center [546, 142] width 31 height 15
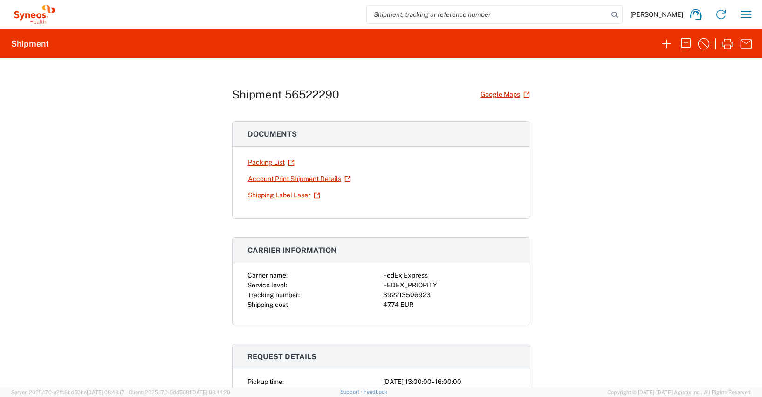
click at [413, 296] on div "392213506923" at bounding box center [449, 295] width 132 height 10
copy div "392213506923"
